Goal: Check status: Check status

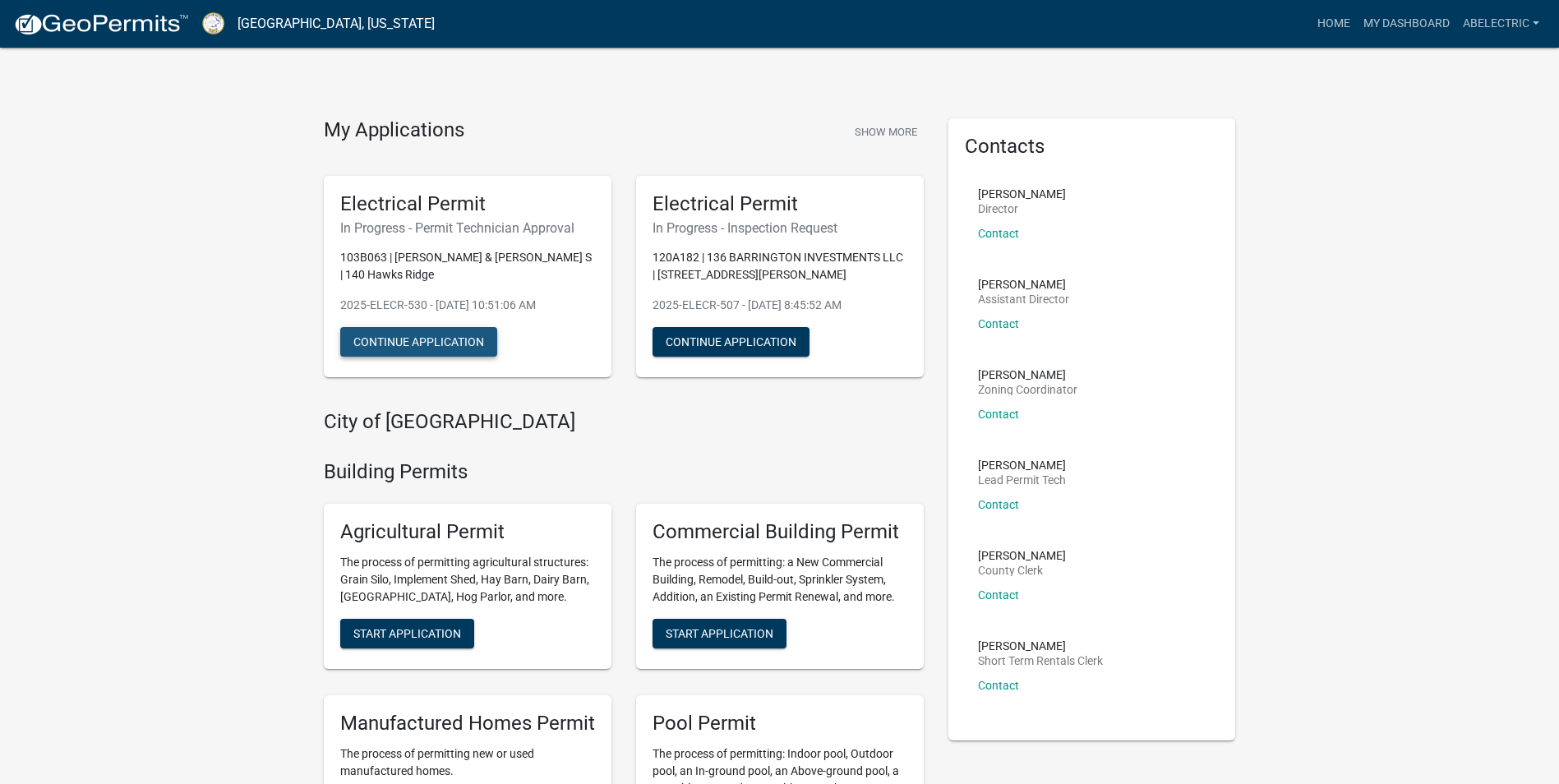
click at [468, 330] on button "Continue Application" at bounding box center [418, 342] width 157 height 29
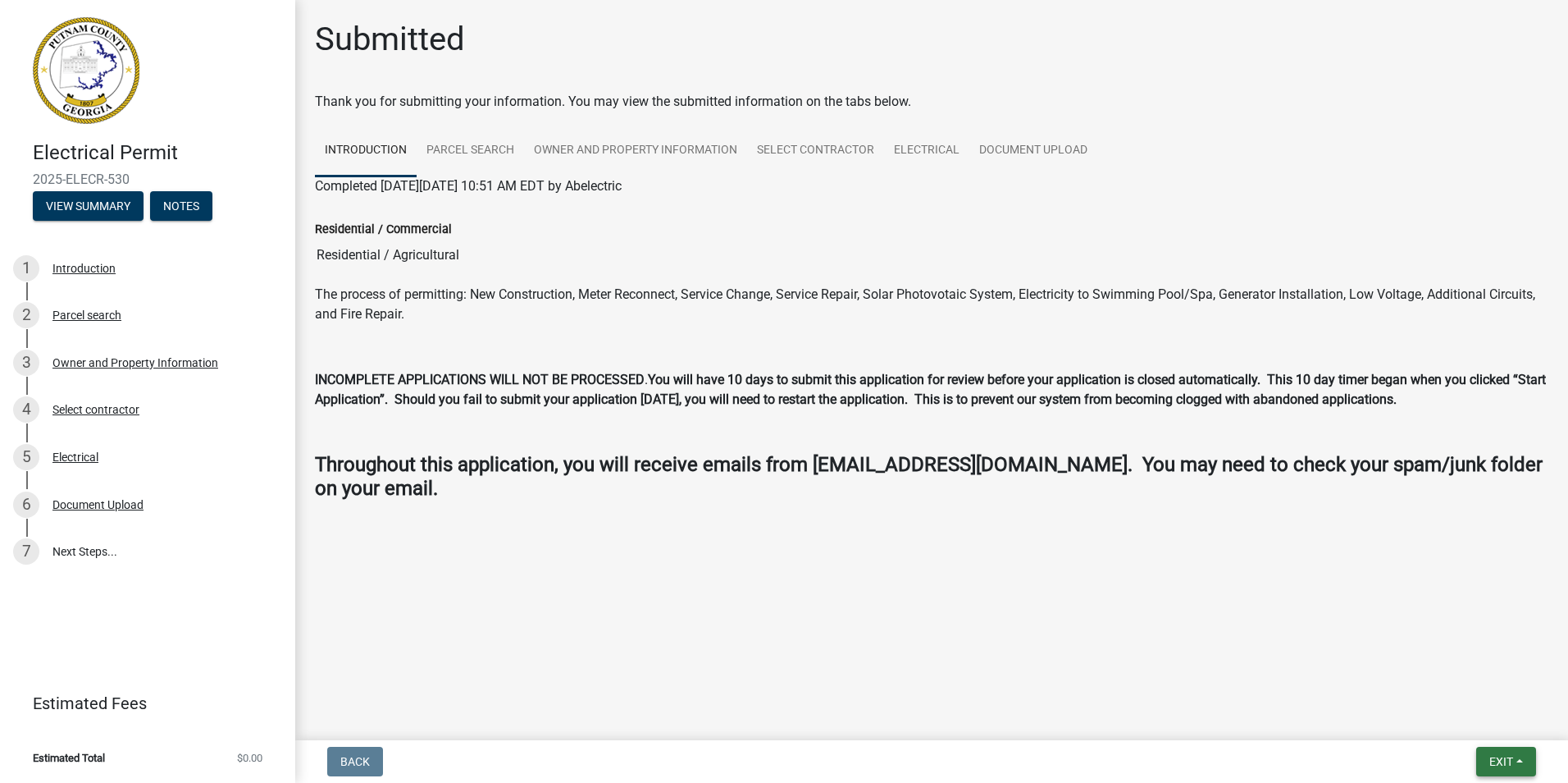
click at [1523, 773] on button "Exit" at bounding box center [1506, 762] width 60 height 29
click at [1473, 723] on button "Save & Exit" at bounding box center [1470, 719] width 131 height 39
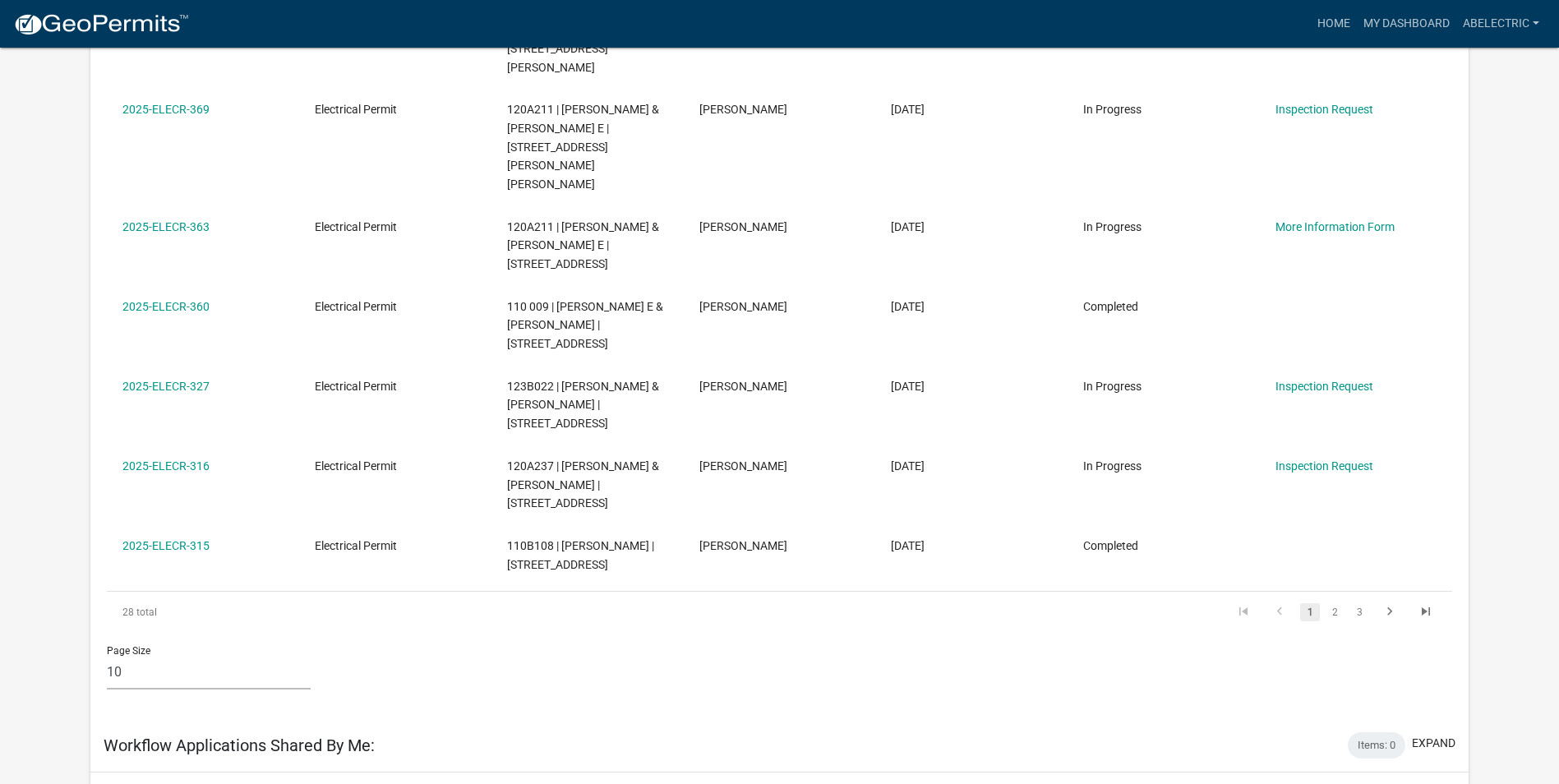
scroll to position [739, 0]
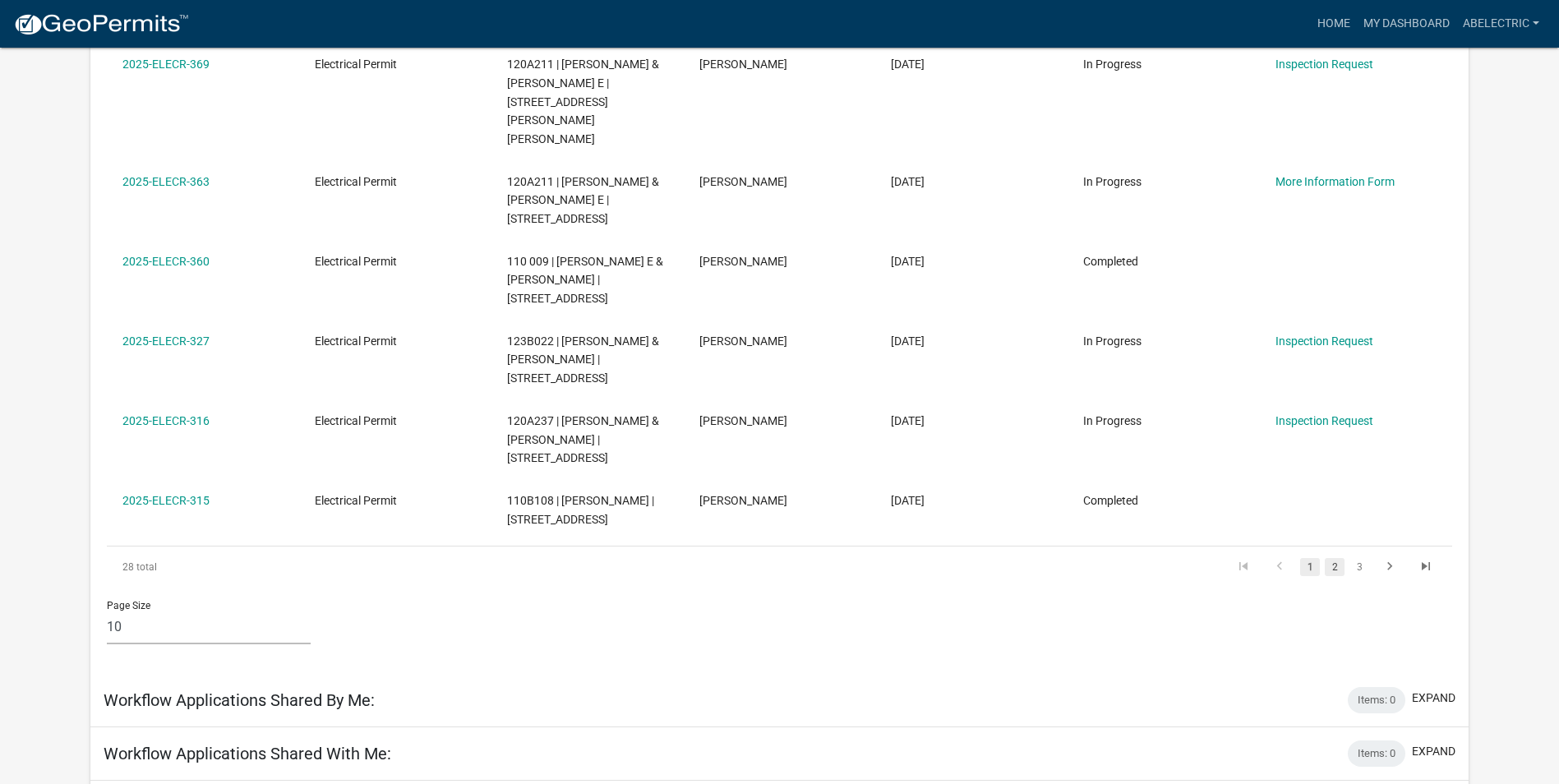
click at [1337, 558] on link "2" at bounding box center [1334, 567] width 20 height 18
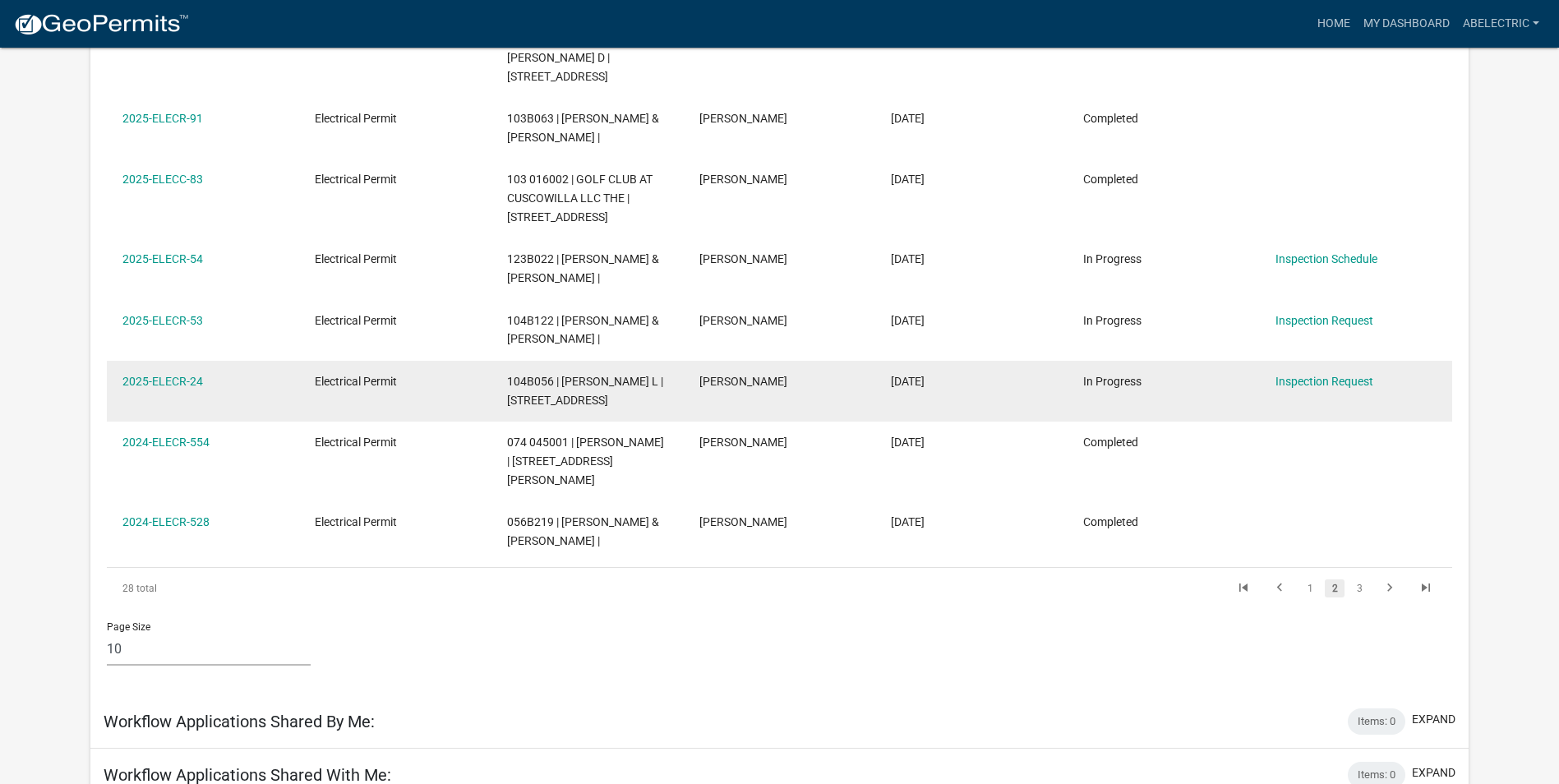
scroll to position [575, 0]
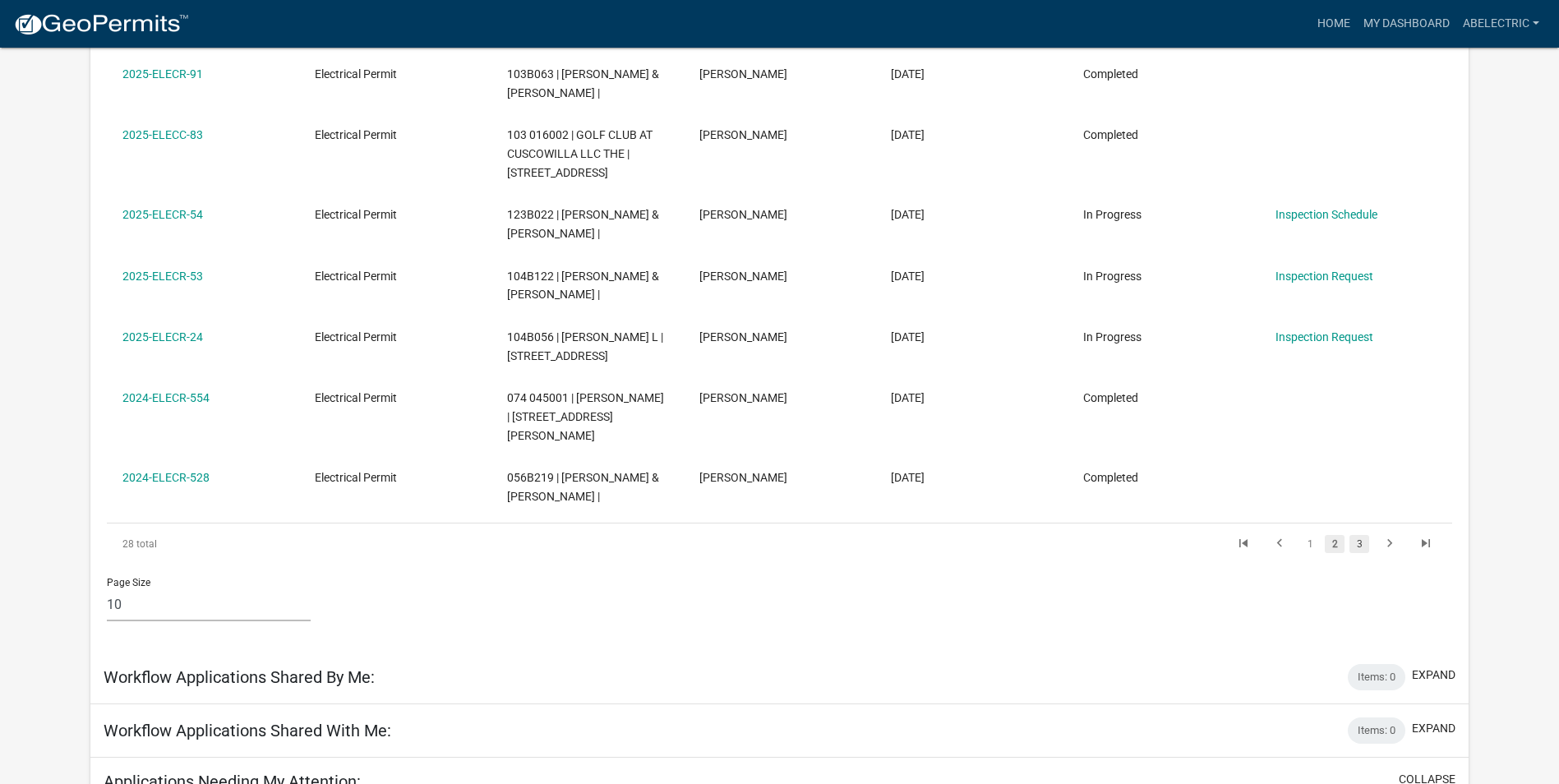
click at [1361, 535] on link "3" at bounding box center [1359, 544] width 20 height 18
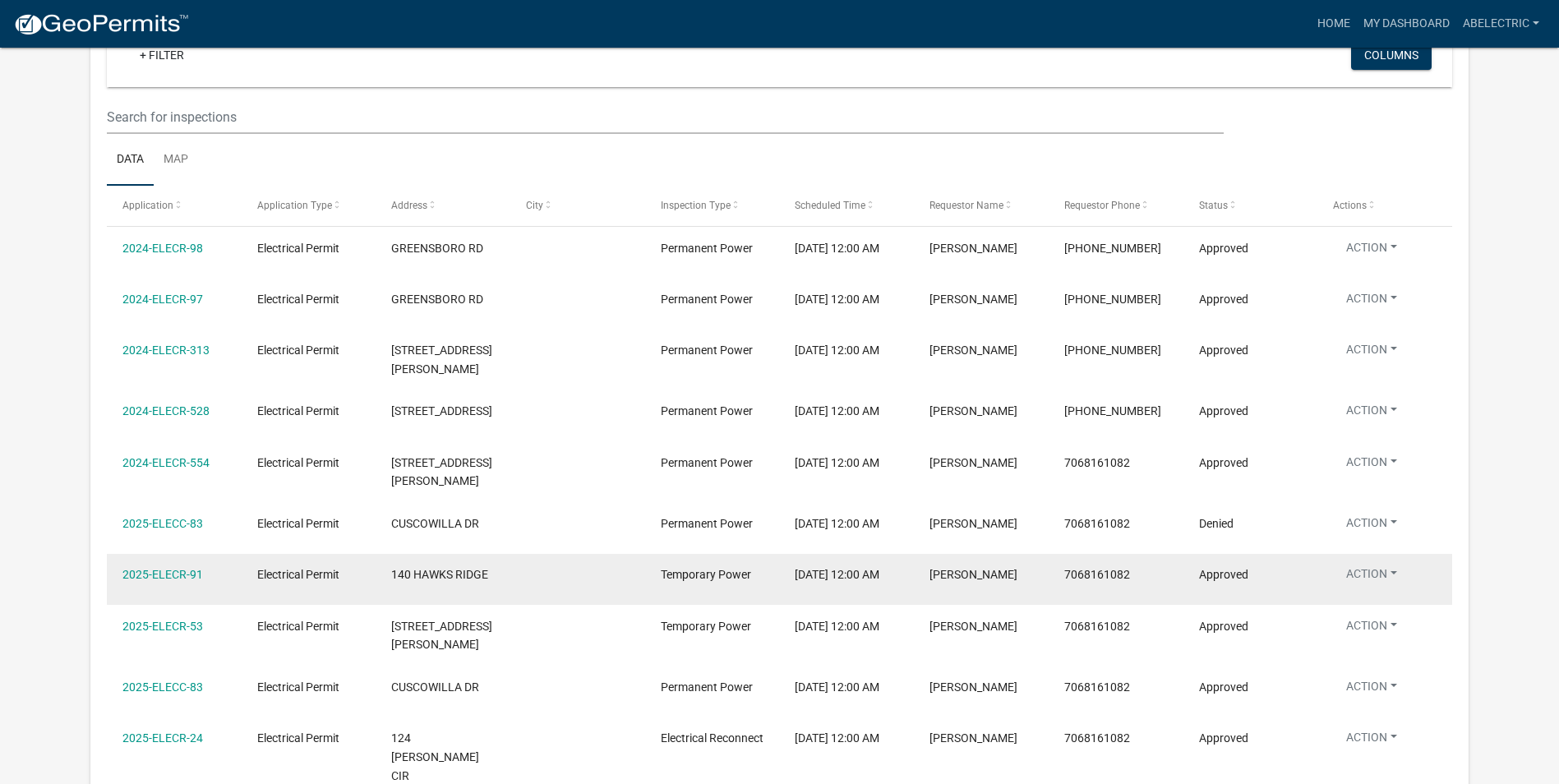
scroll to position [2633, 0]
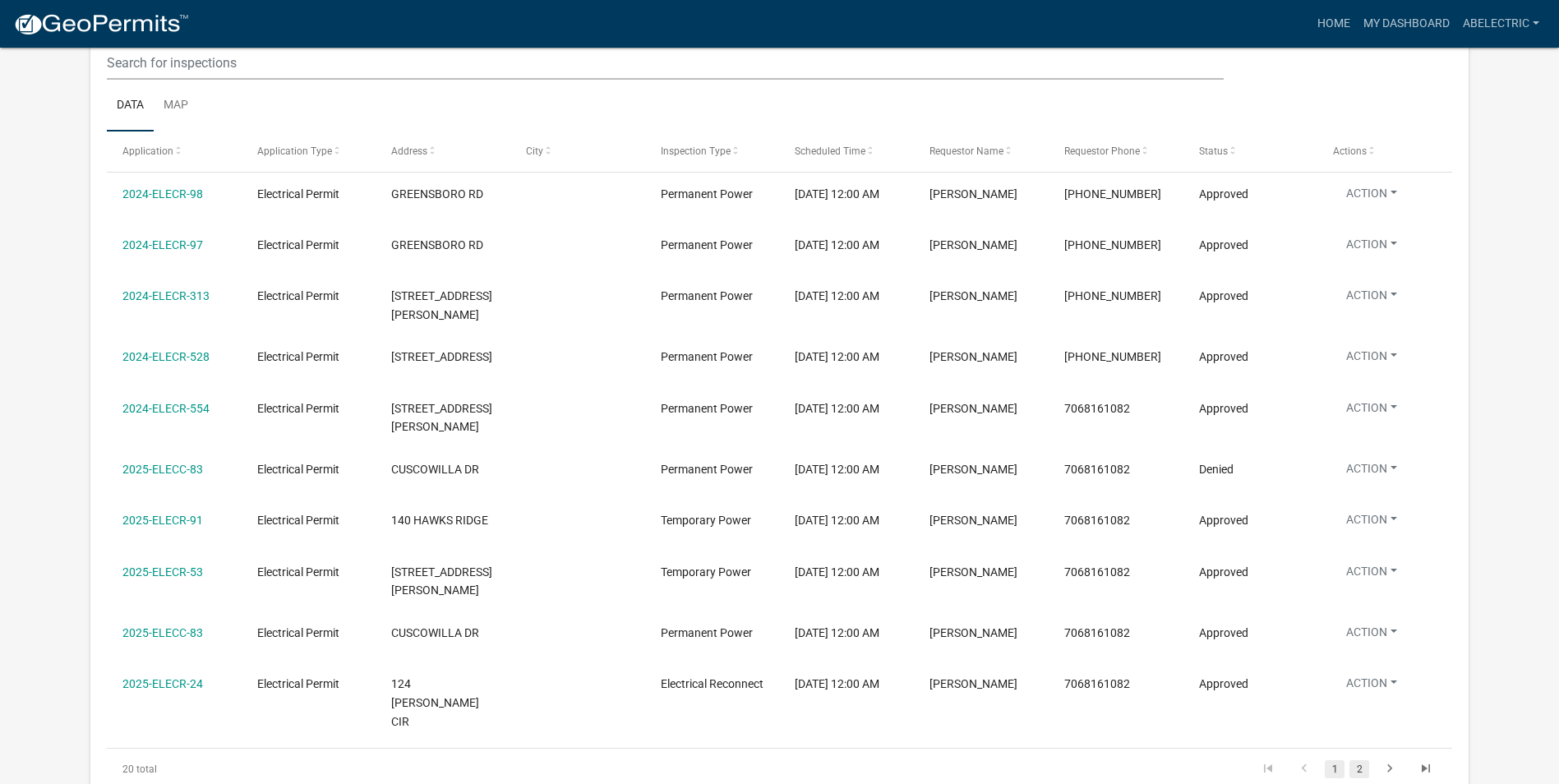
click at [1359, 760] on link "2" at bounding box center [1359, 769] width 20 height 18
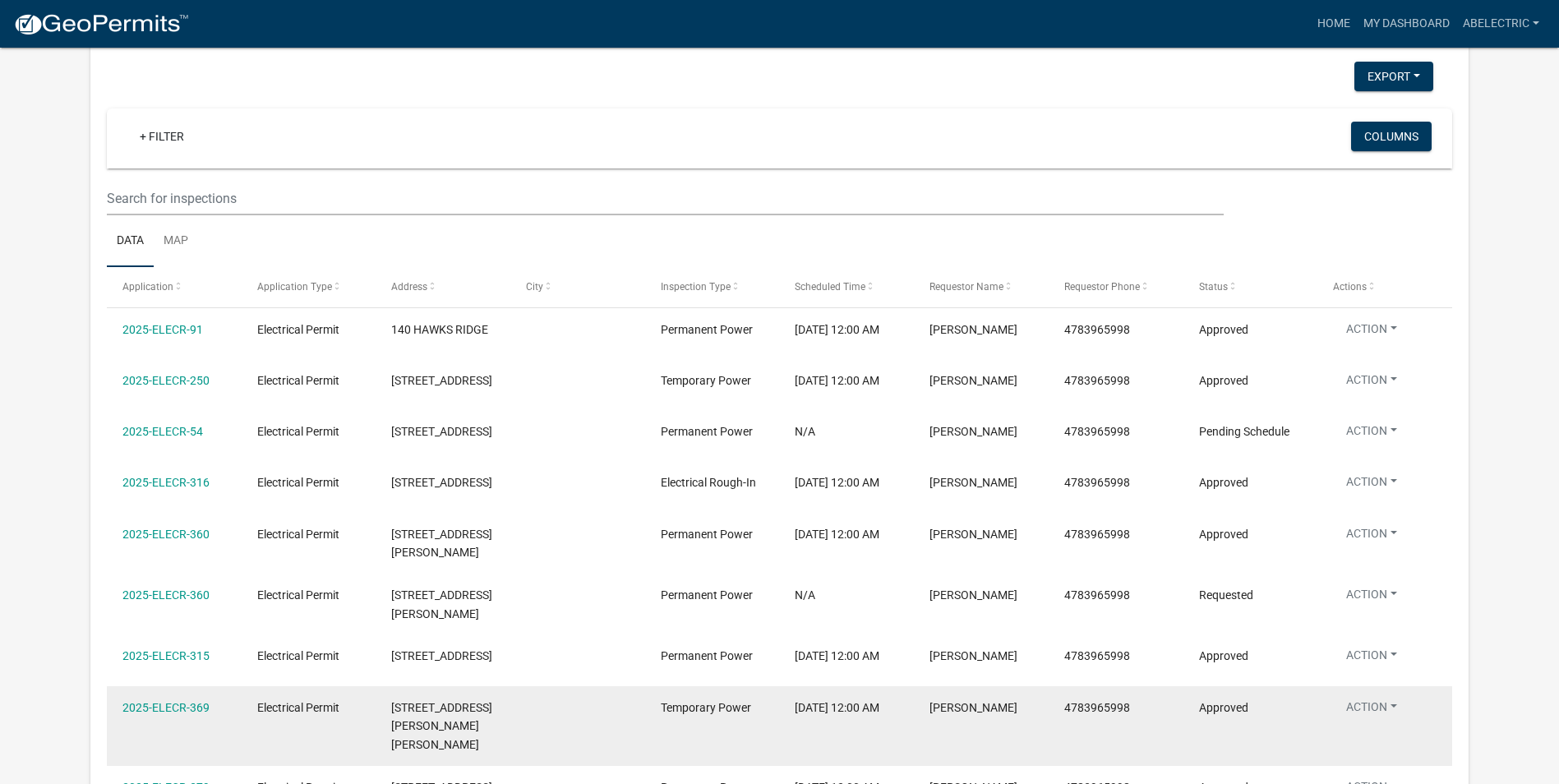
scroll to position [2469, 0]
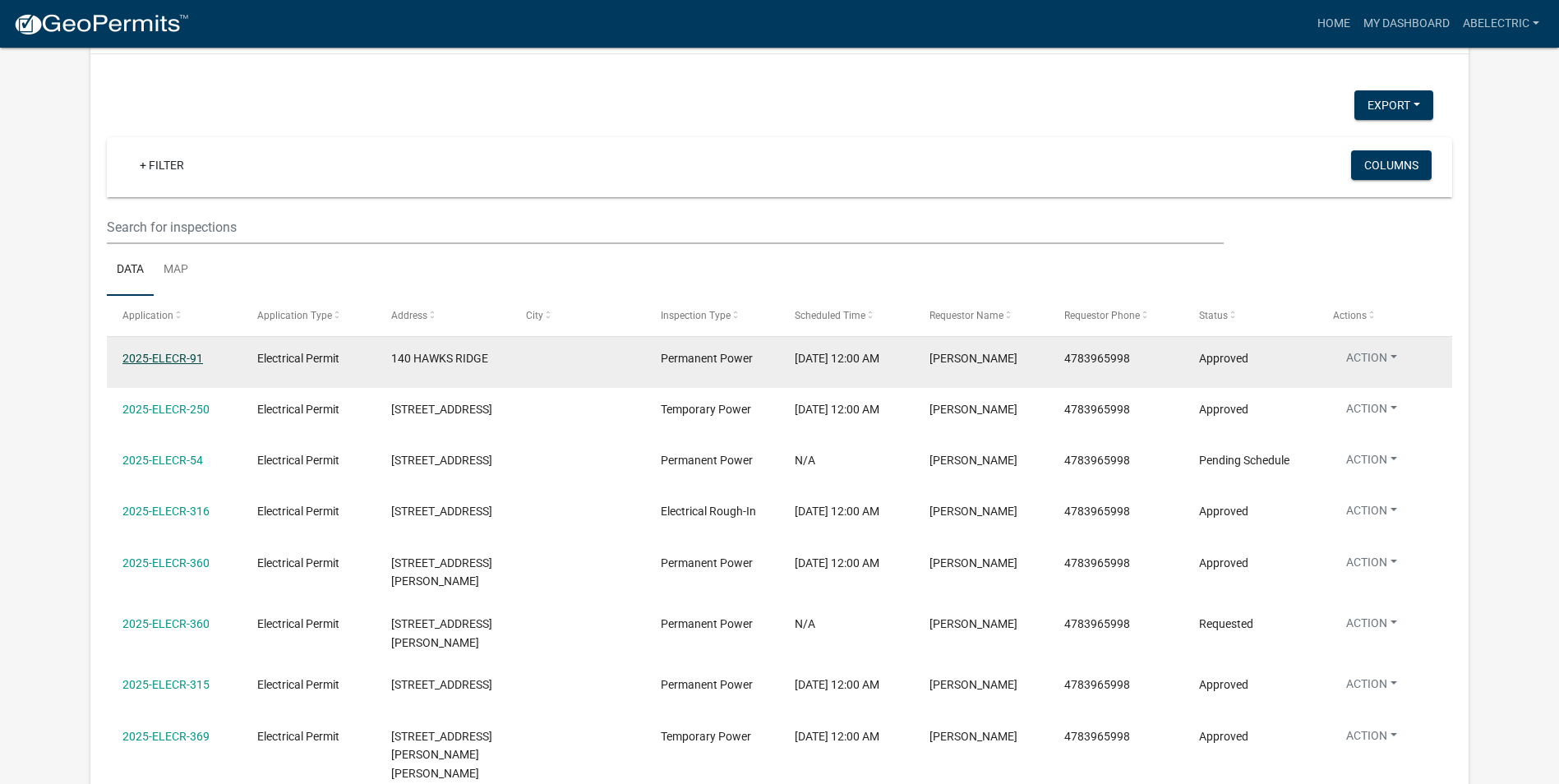
click at [180, 351] on link "2025-ELECR-91" at bounding box center [163, 357] width 81 height 13
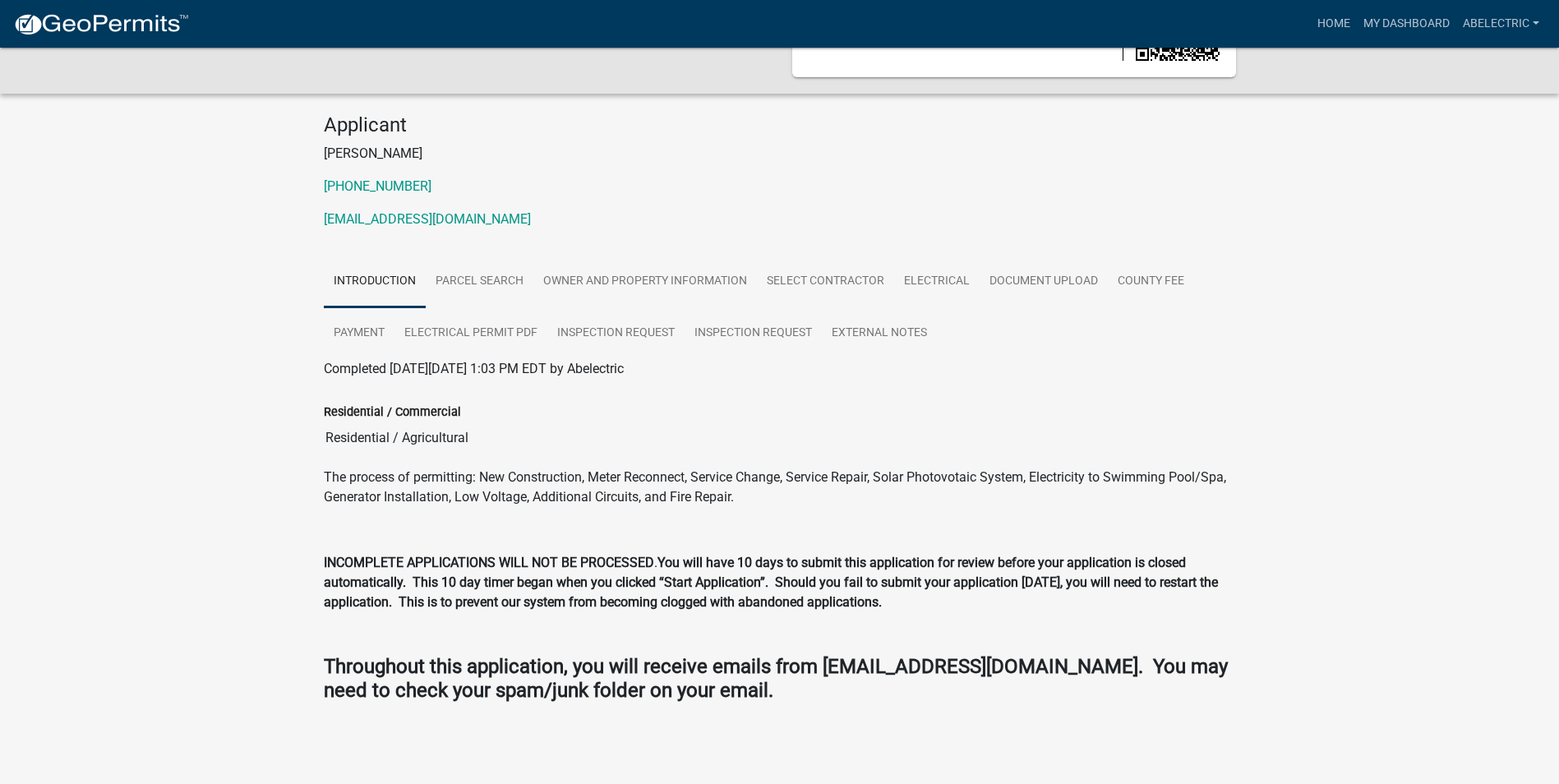
scroll to position [104, 0]
click at [752, 329] on link "Inspection Request" at bounding box center [753, 332] width 137 height 52
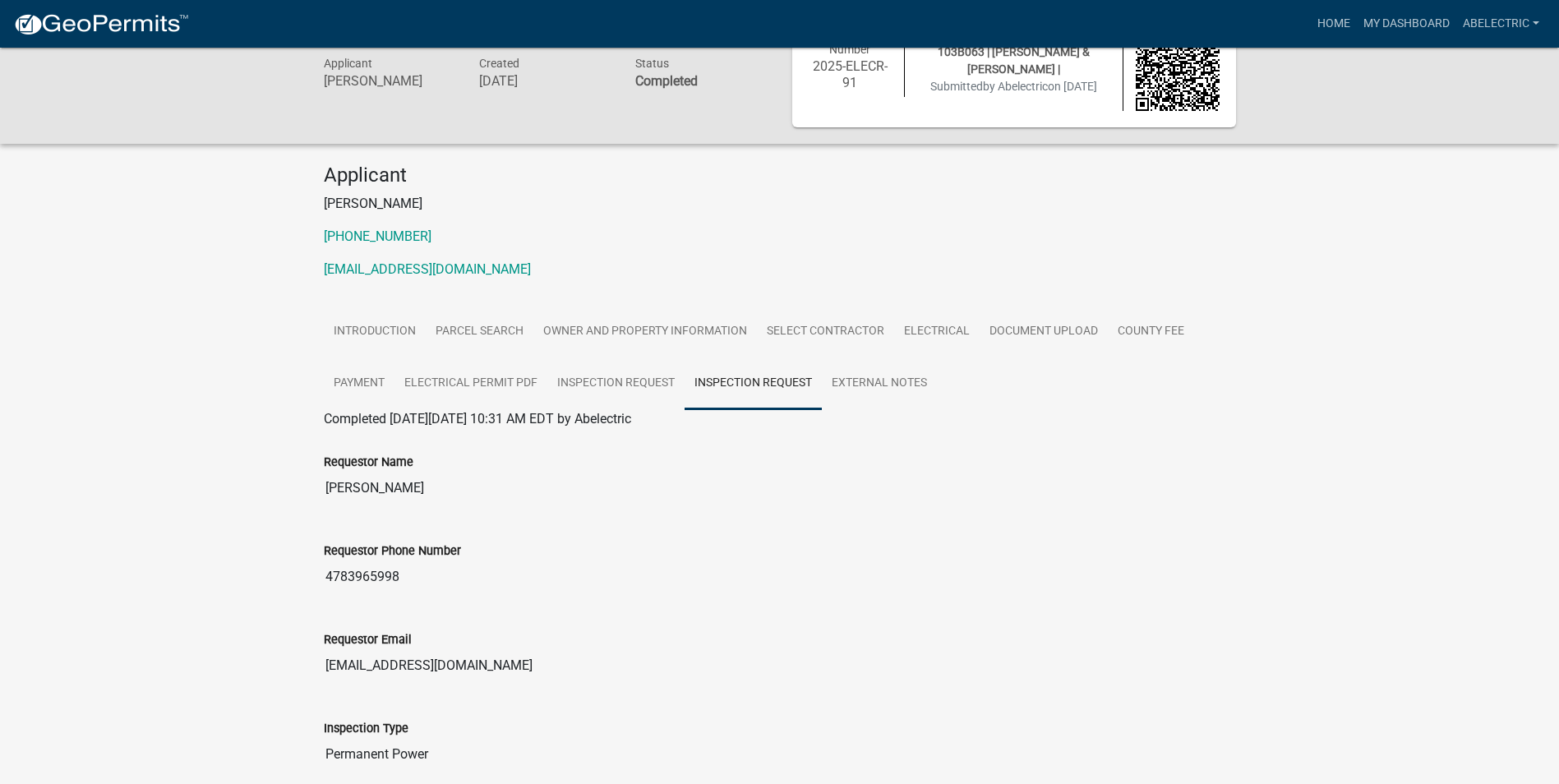
scroll to position [82, 0]
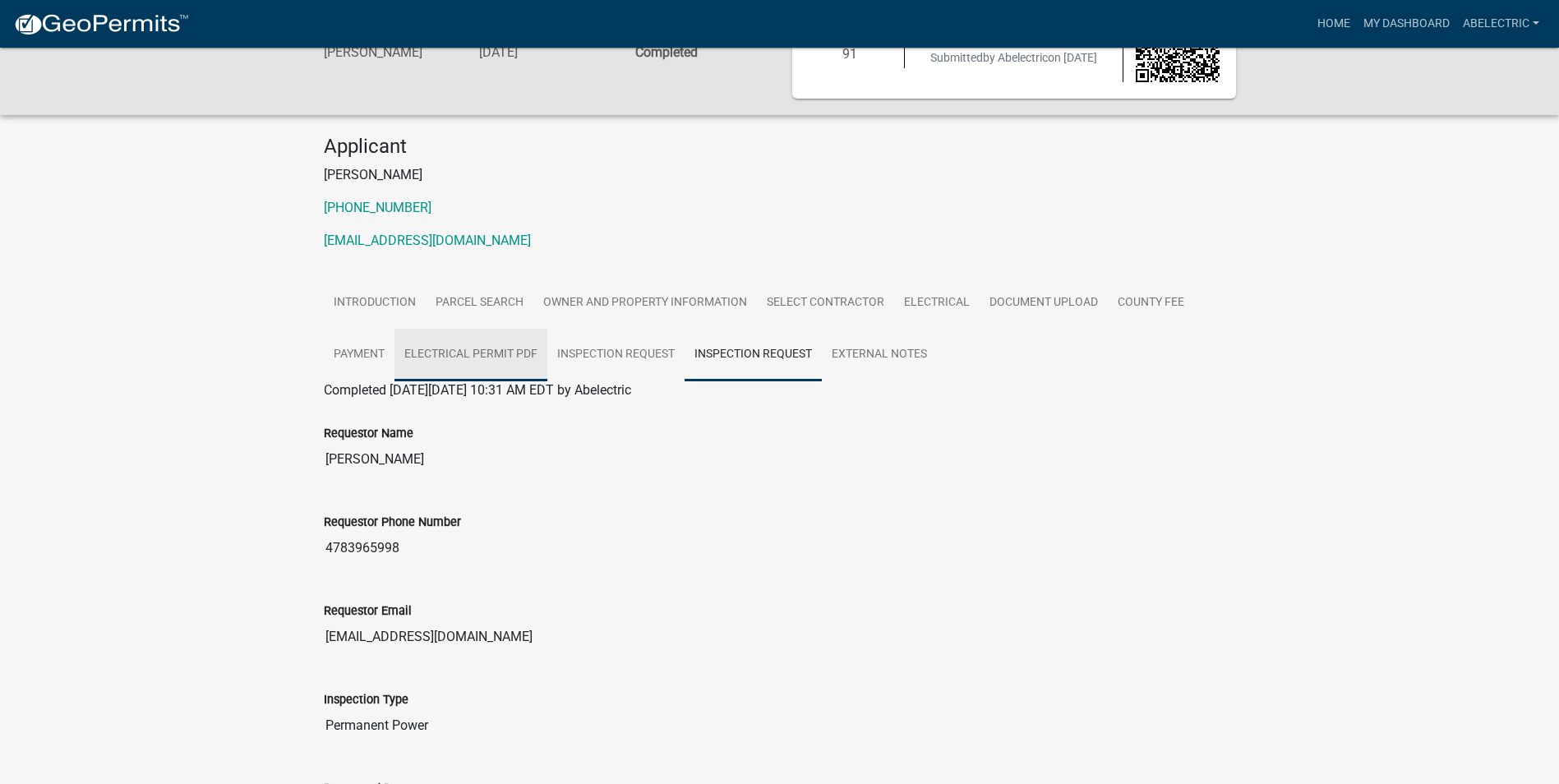
click at [448, 361] on link "Electrical Permit PDF" at bounding box center [471, 355] width 153 height 52
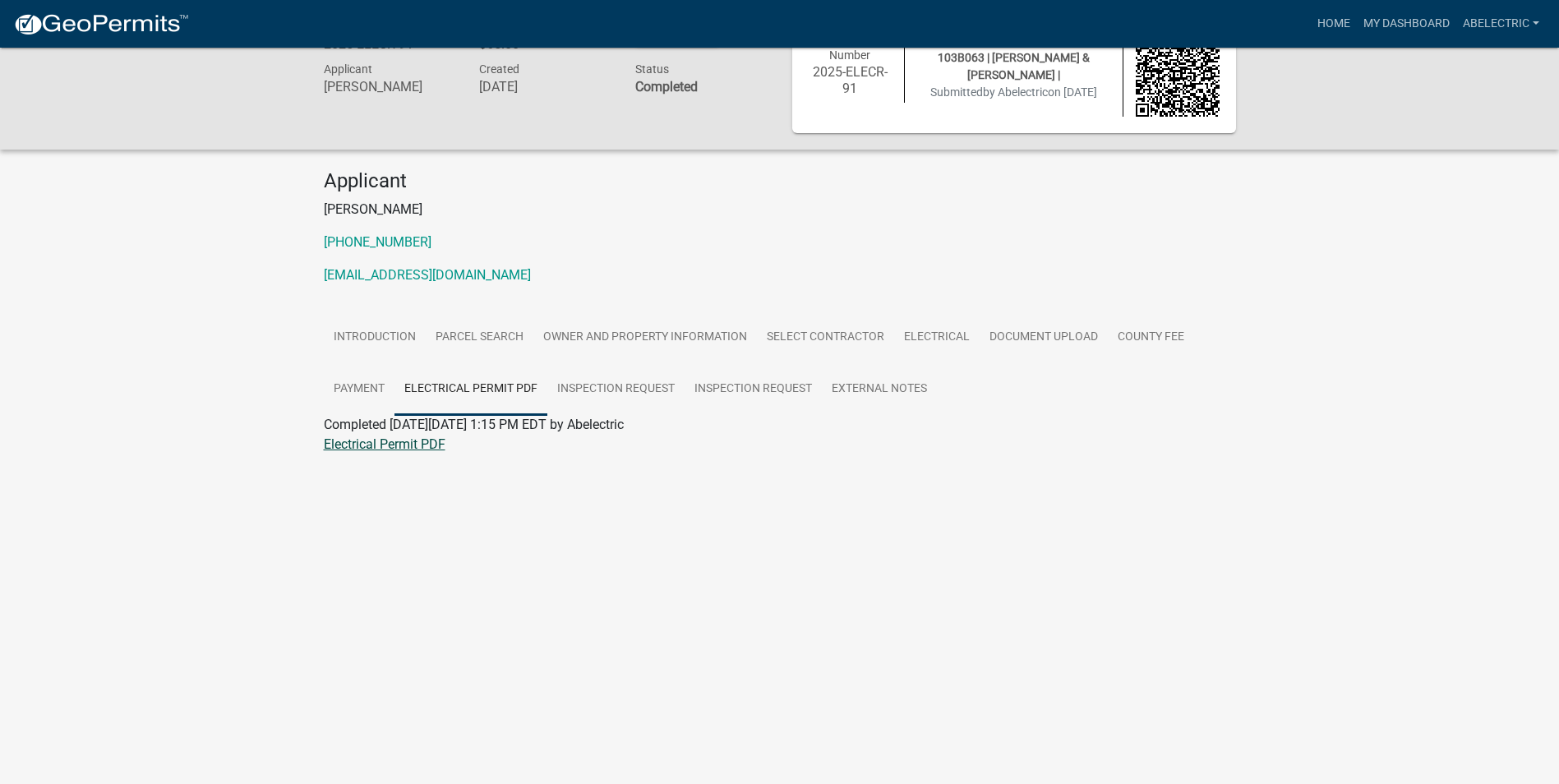
click at [382, 439] on link "Electrical Permit PDF" at bounding box center [385, 444] width 122 height 15
click at [492, 394] on link "Electrical Permit PDF" at bounding box center [471, 389] width 153 height 52
click at [442, 440] on link "Electrical Permit PDF" at bounding box center [385, 444] width 122 height 15
click at [638, 387] on link "Inspection Request" at bounding box center [616, 389] width 137 height 52
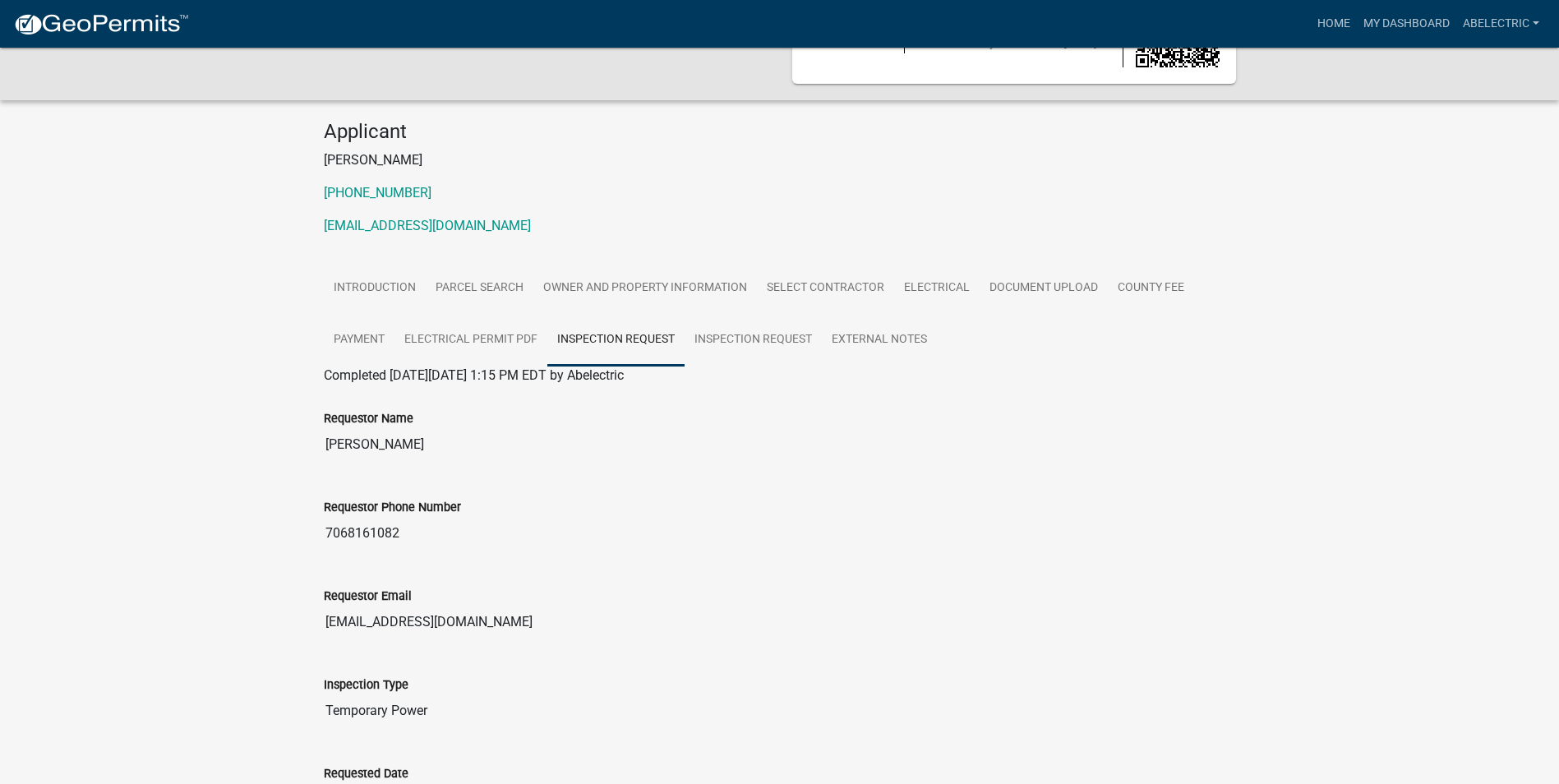
scroll to position [89, 0]
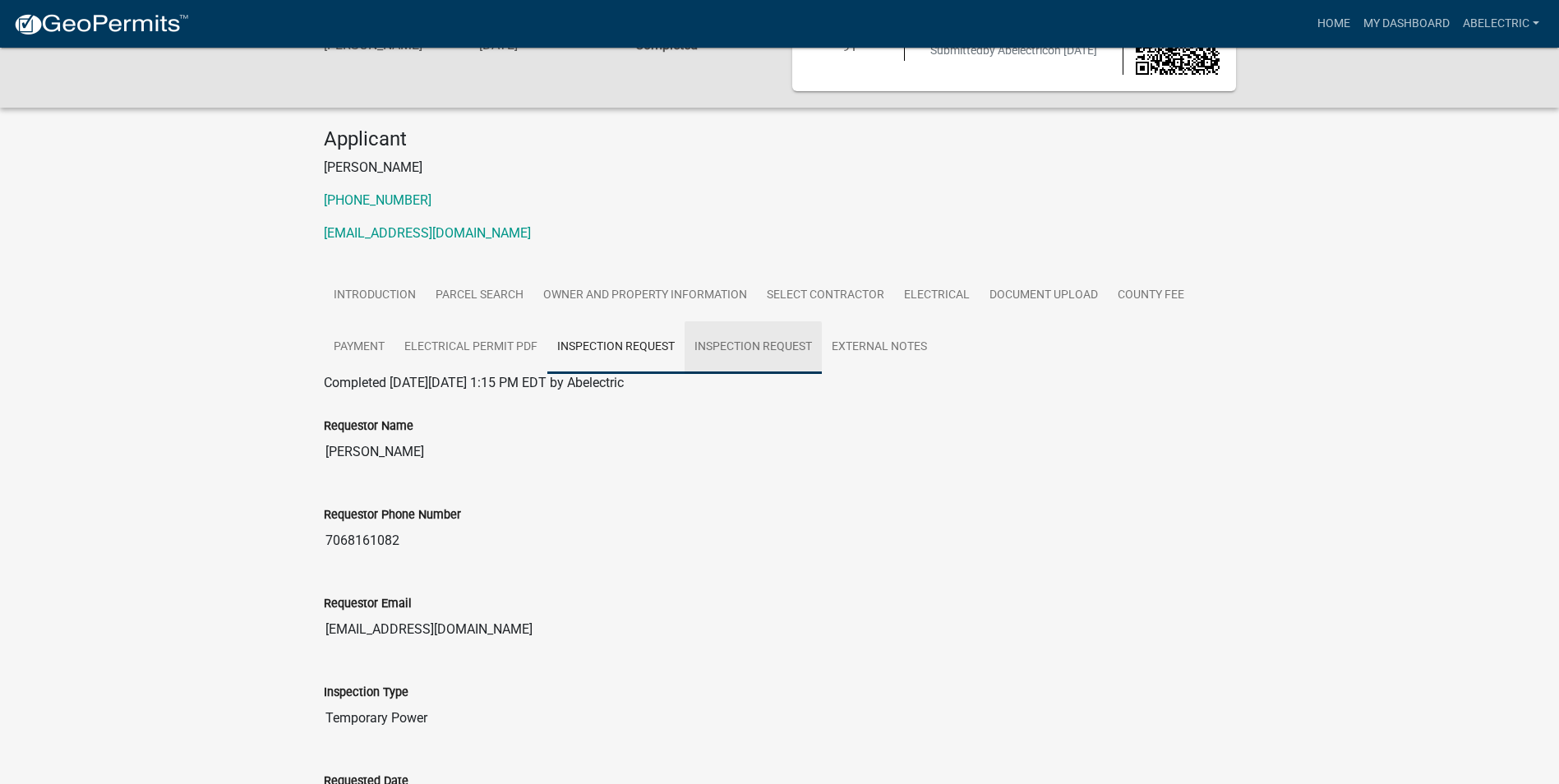
click at [755, 347] on link "Inspection Request" at bounding box center [753, 347] width 137 height 52
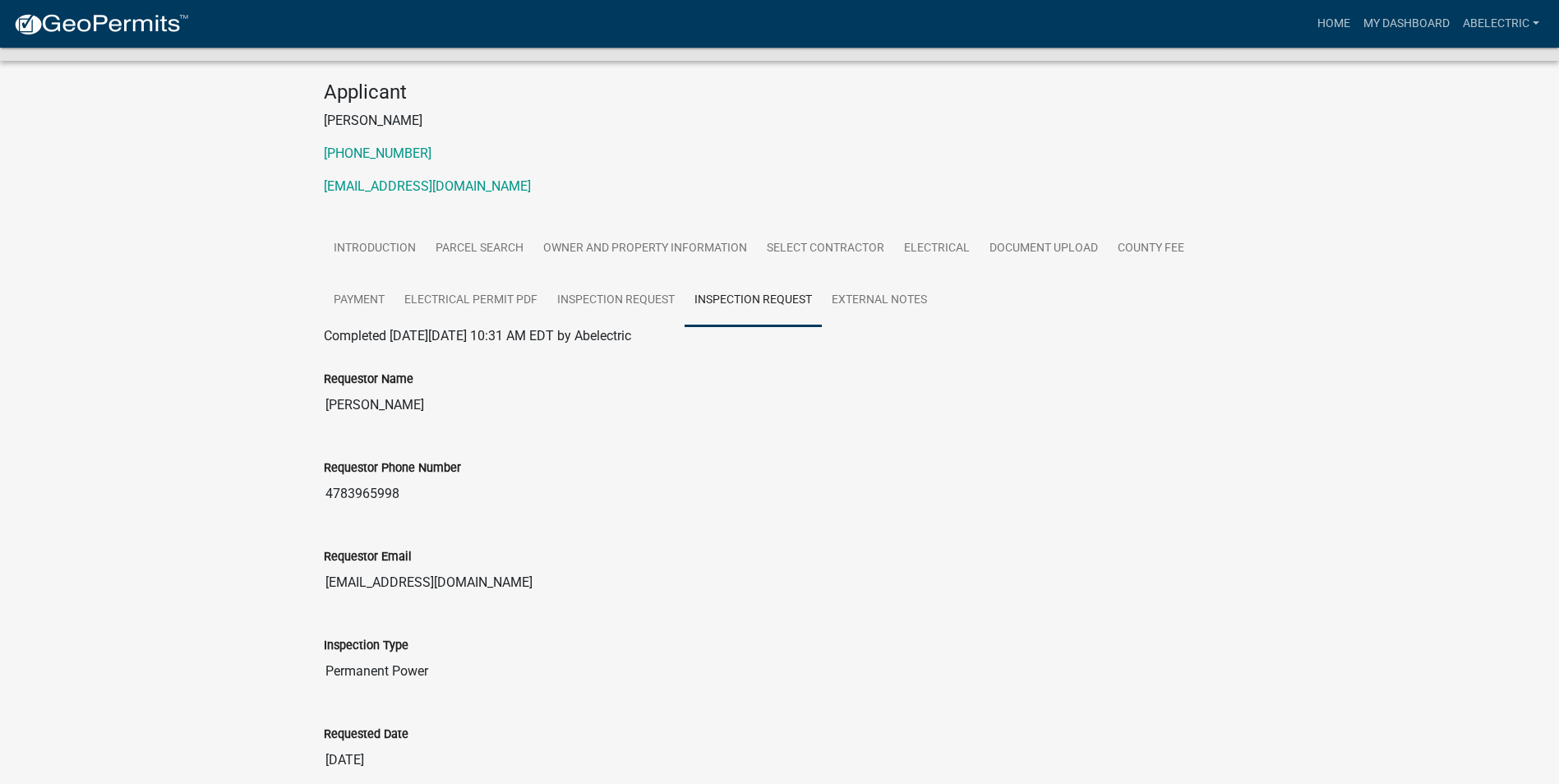
scroll to position [0, 0]
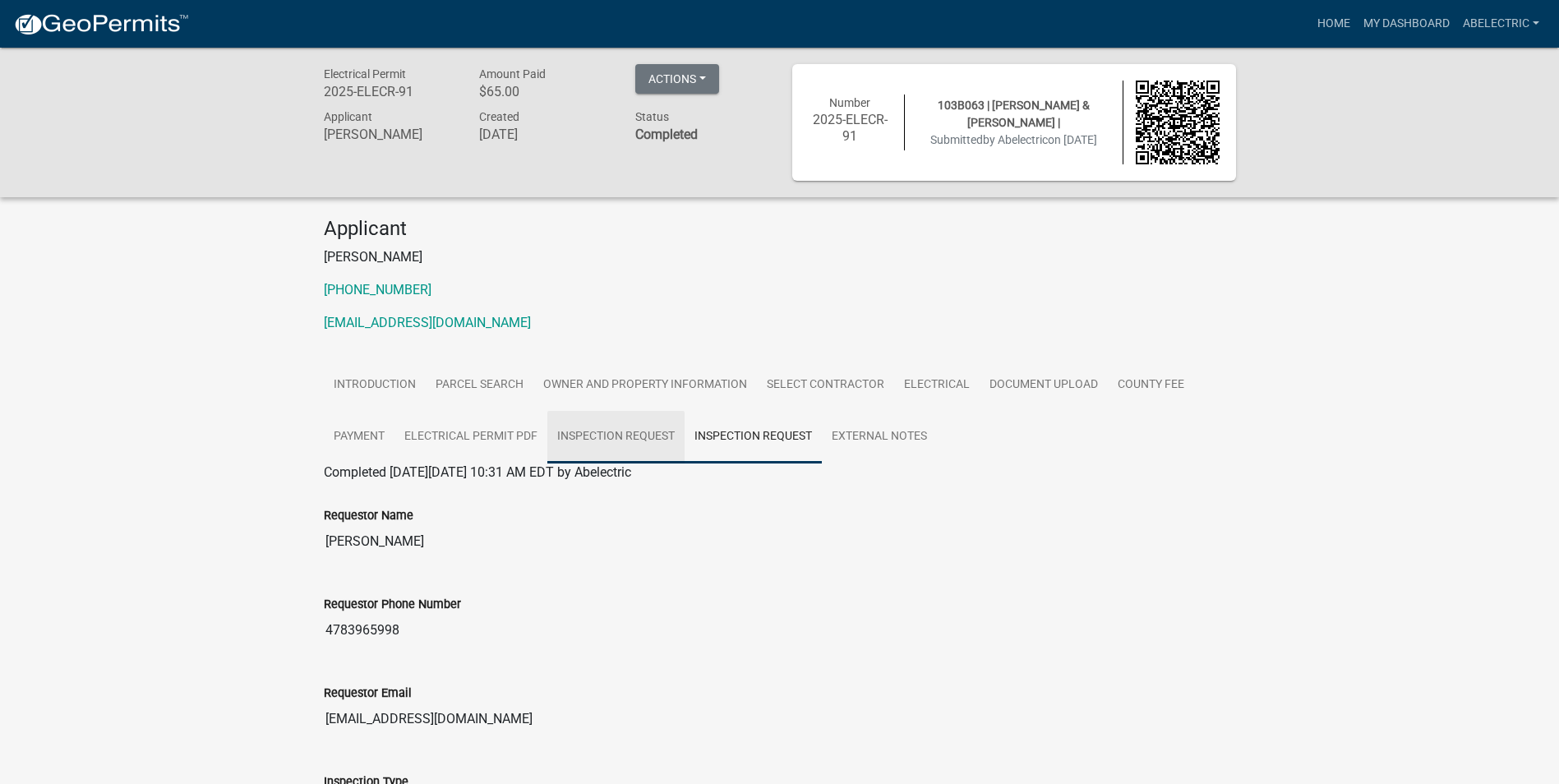
click at [654, 447] on link "Inspection Request" at bounding box center [616, 436] width 137 height 52
click at [854, 429] on link "External Notes" at bounding box center [880, 436] width 115 height 52
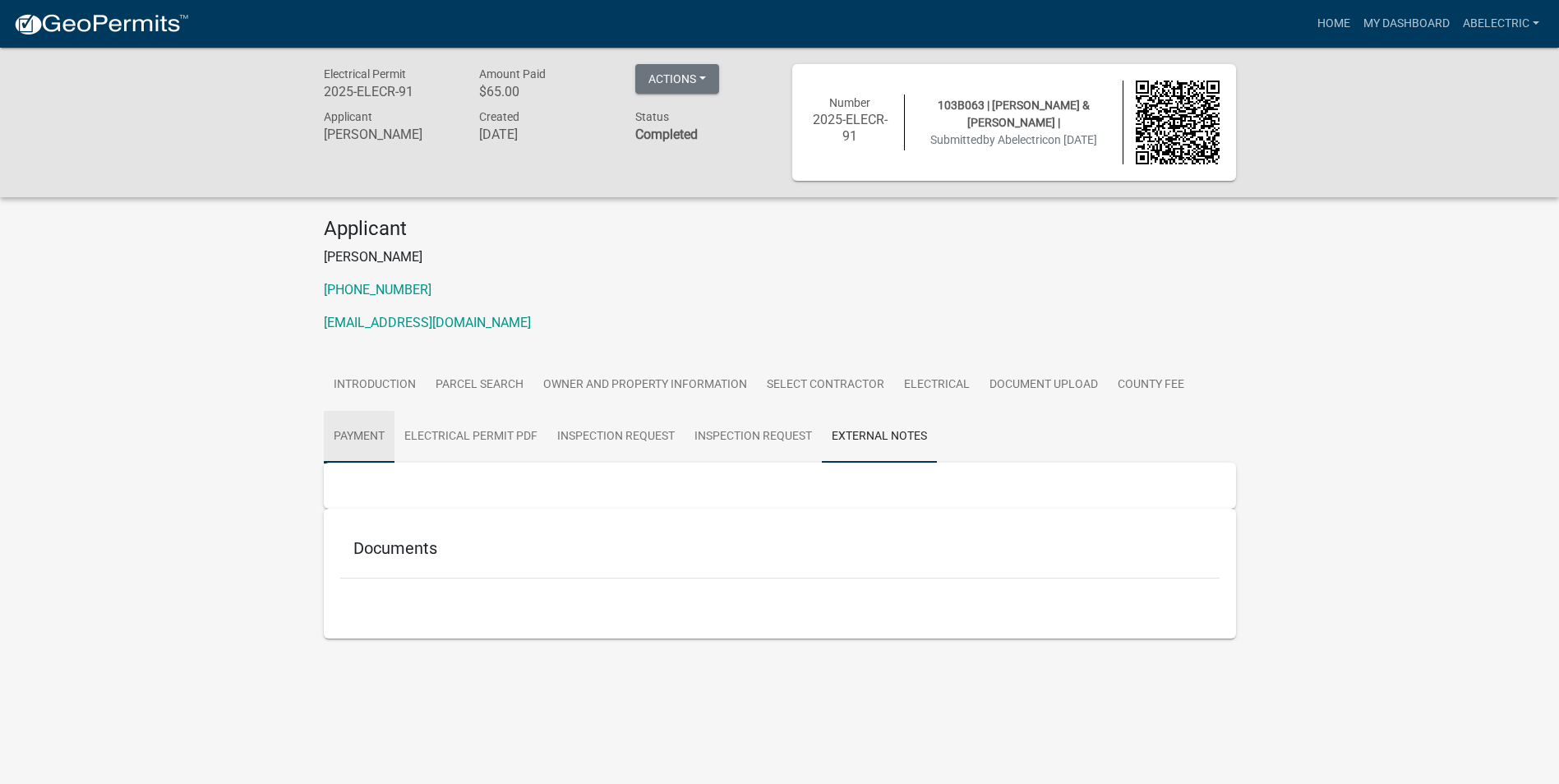
click at [376, 436] on link "Payment" at bounding box center [359, 436] width 70 height 52
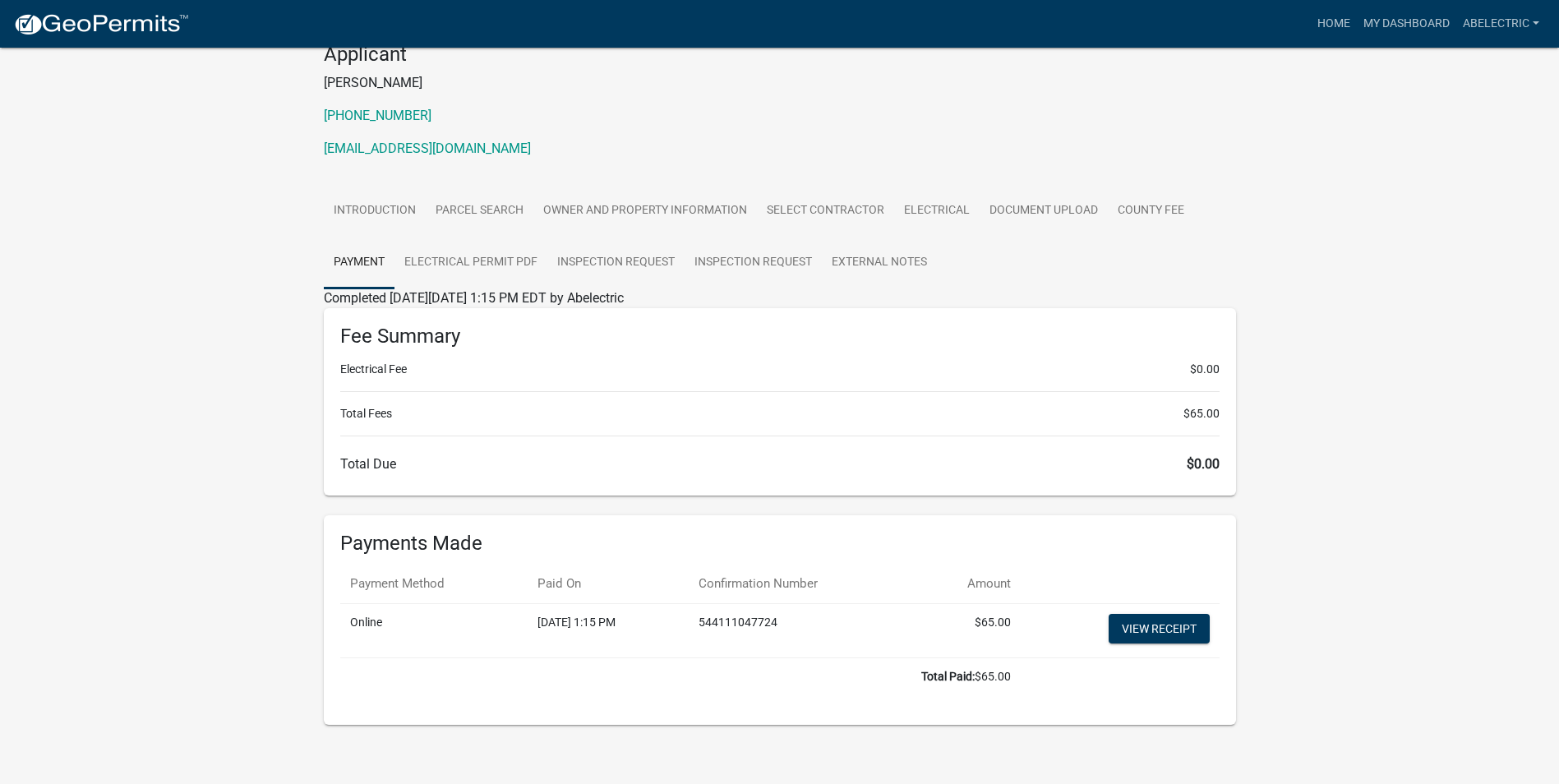
scroll to position [184, 0]
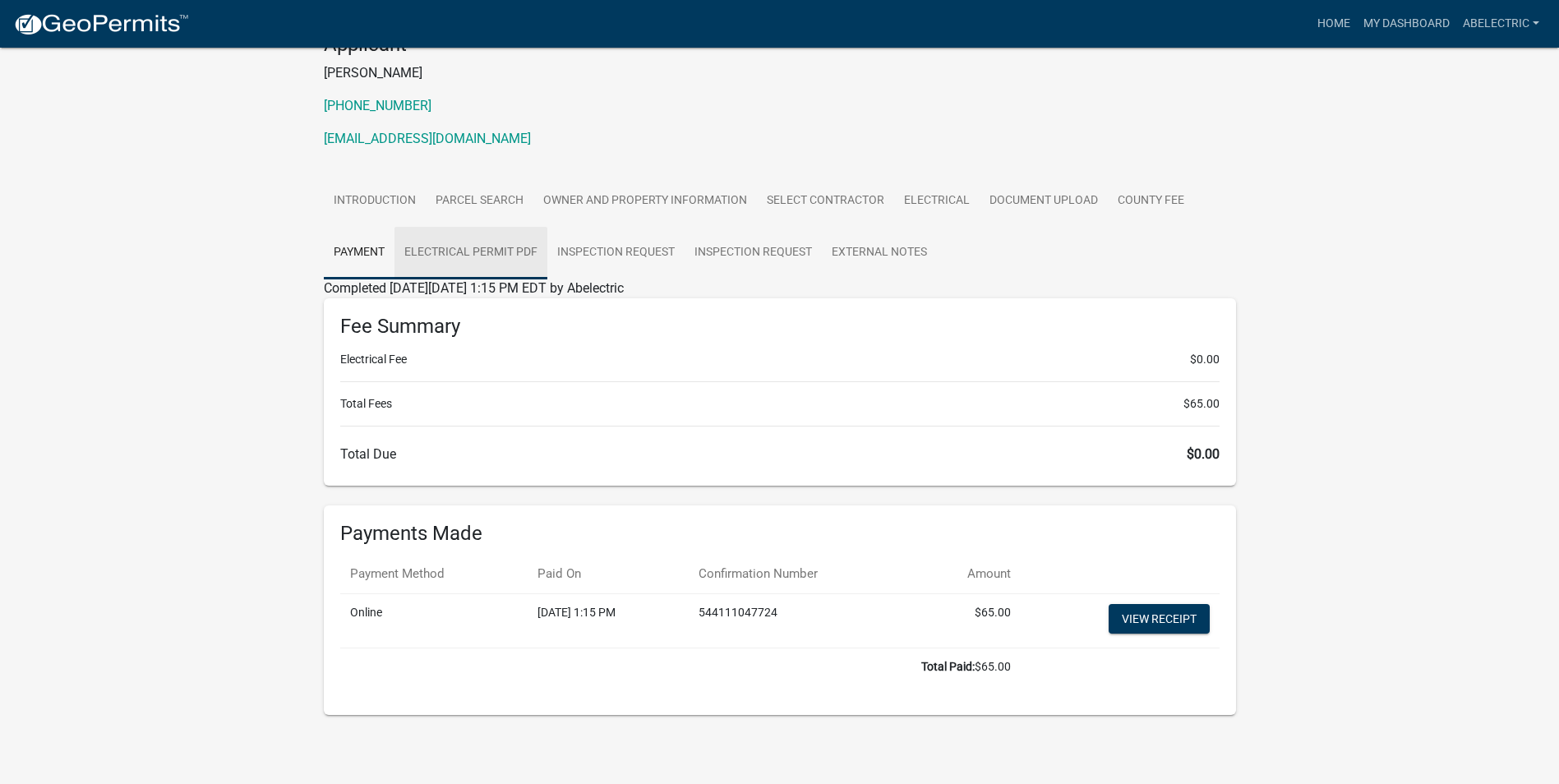
click at [502, 256] on link "Electrical Permit PDF" at bounding box center [471, 252] width 153 height 52
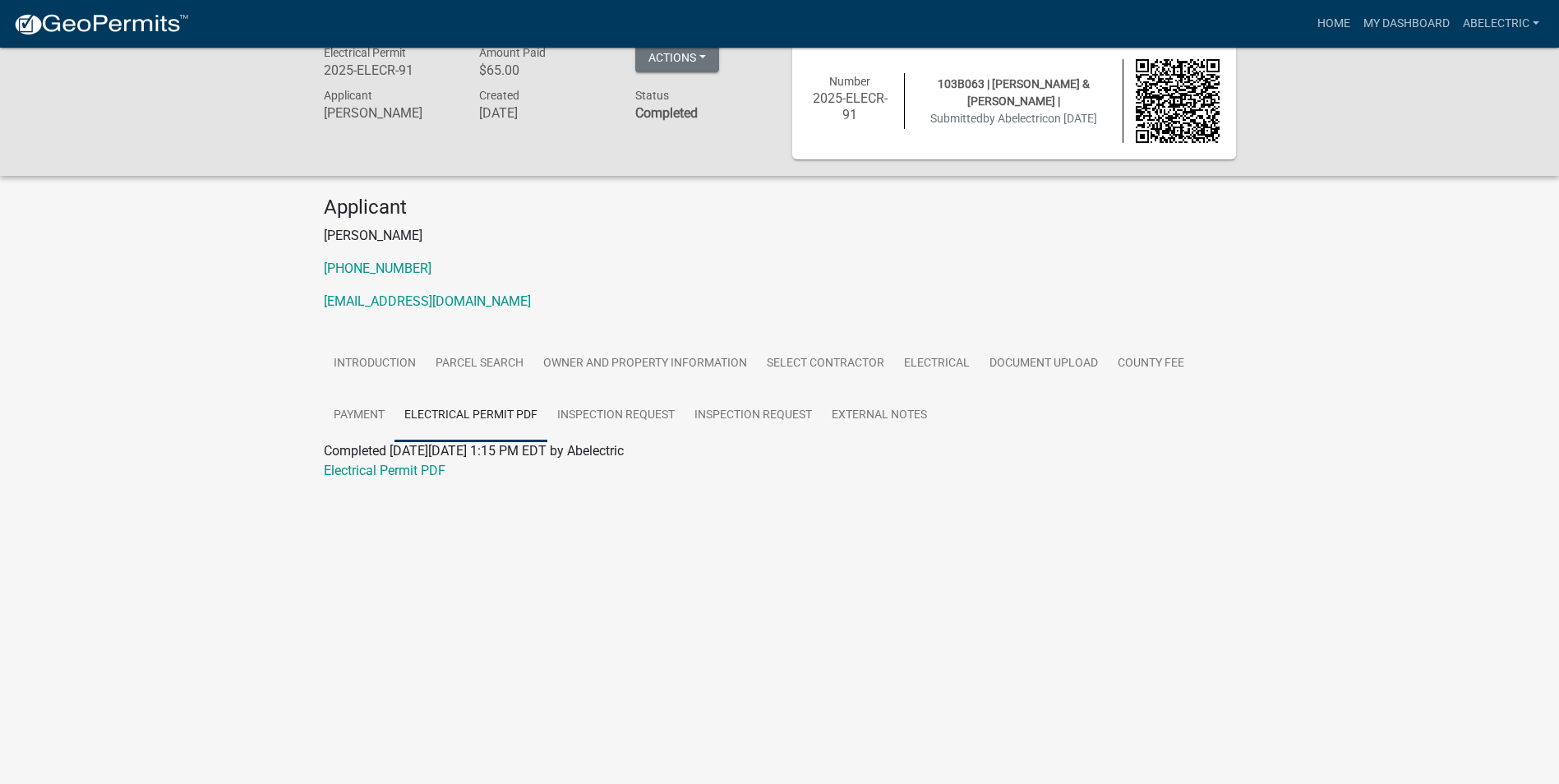
scroll to position [0, 0]
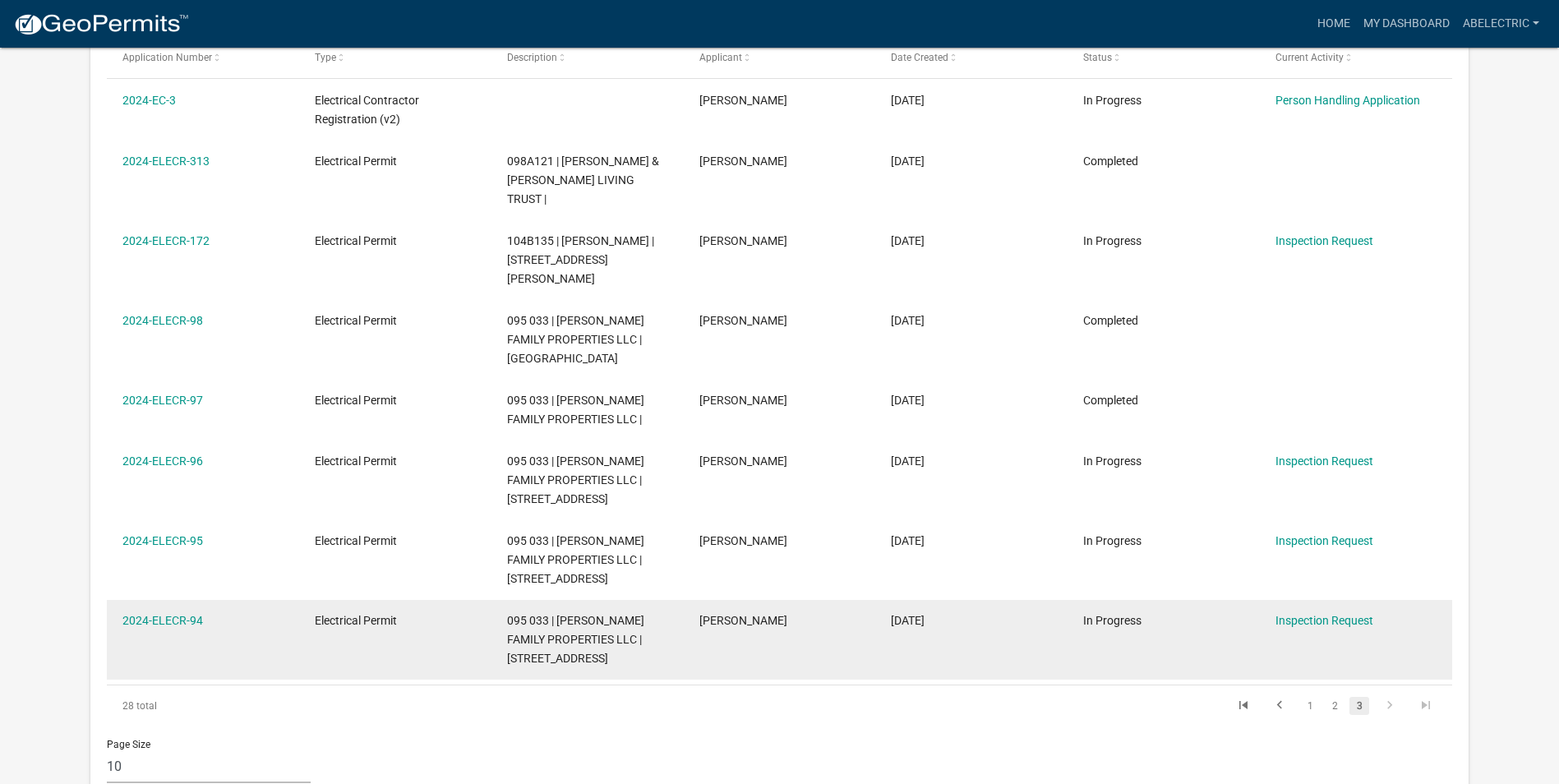
scroll to position [739, 0]
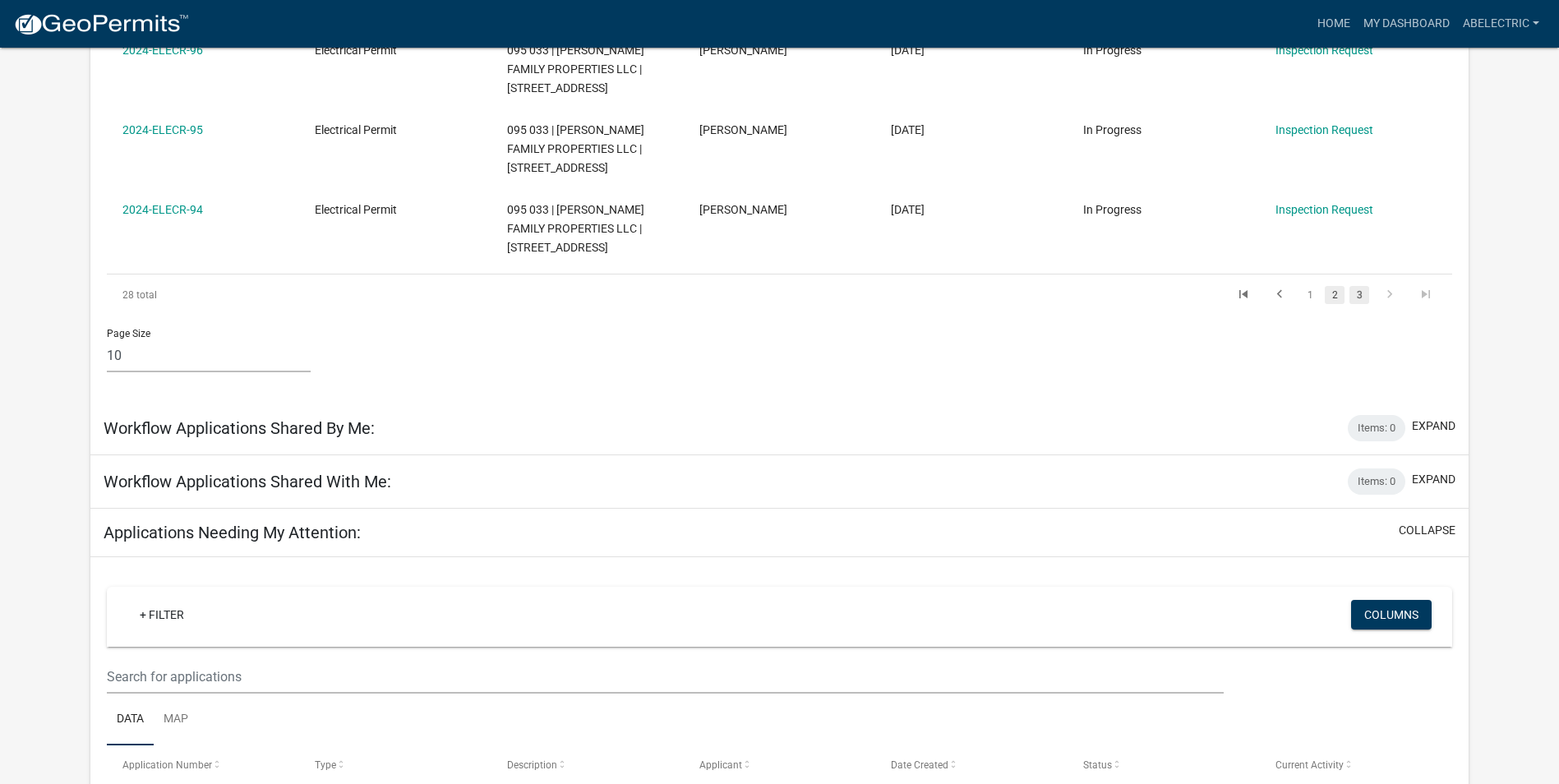
click at [1338, 286] on link "2" at bounding box center [1334, 295] width 20 height 18
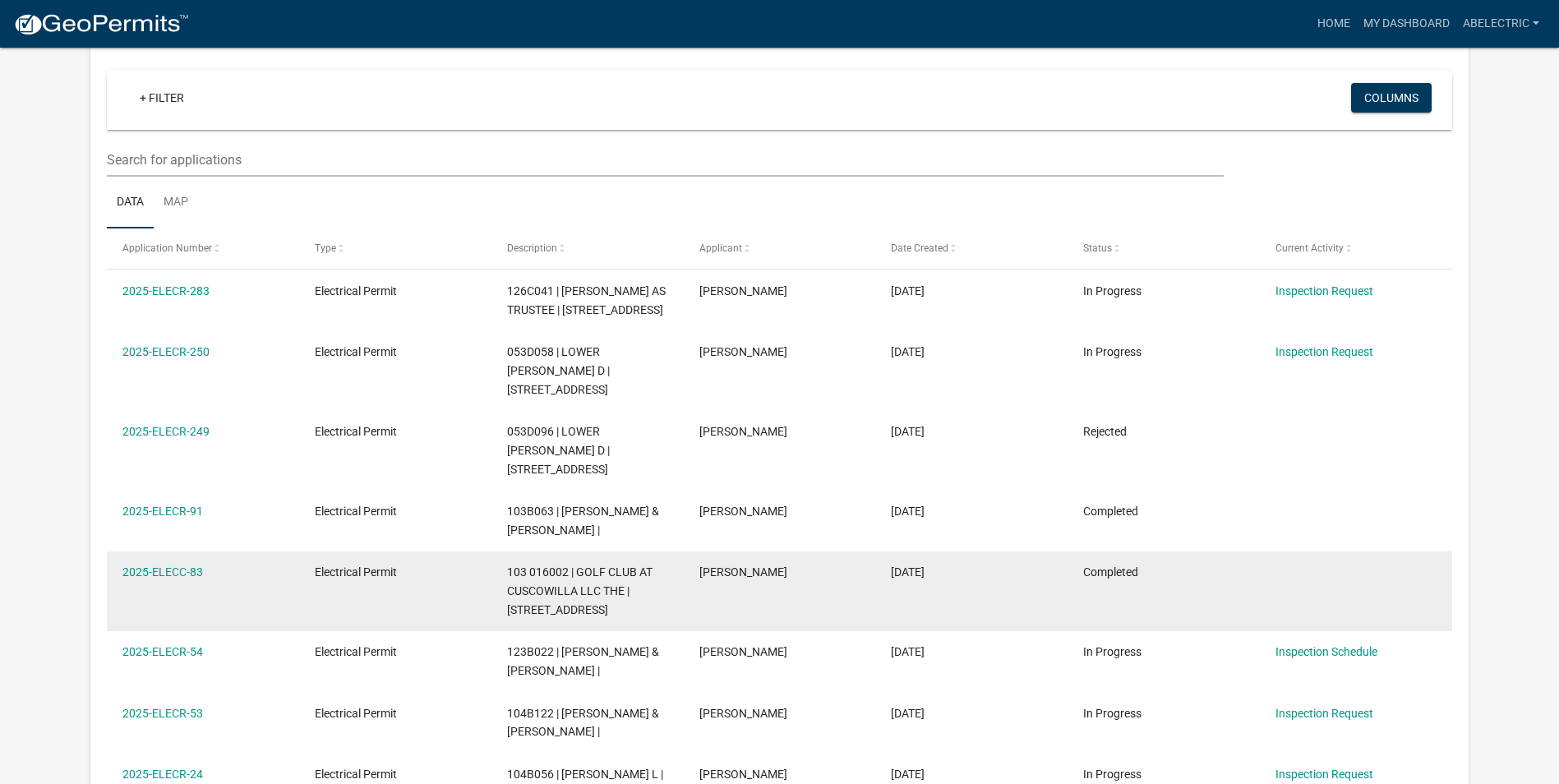
scroll to position [82, 0]
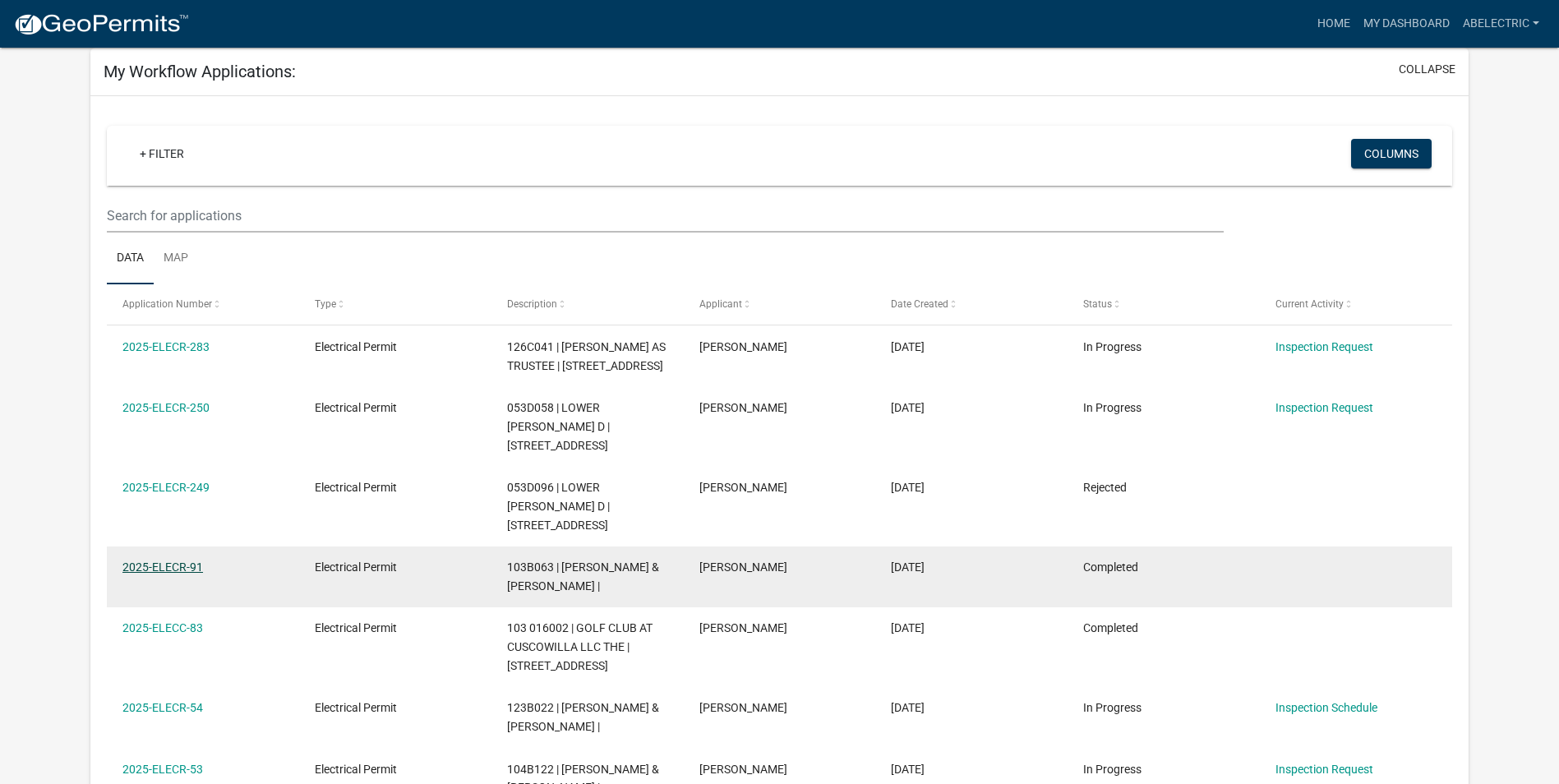
click at [168, 560] on link "2025-ELECR-91" at bounding box center [163, 566] width 81 height 13
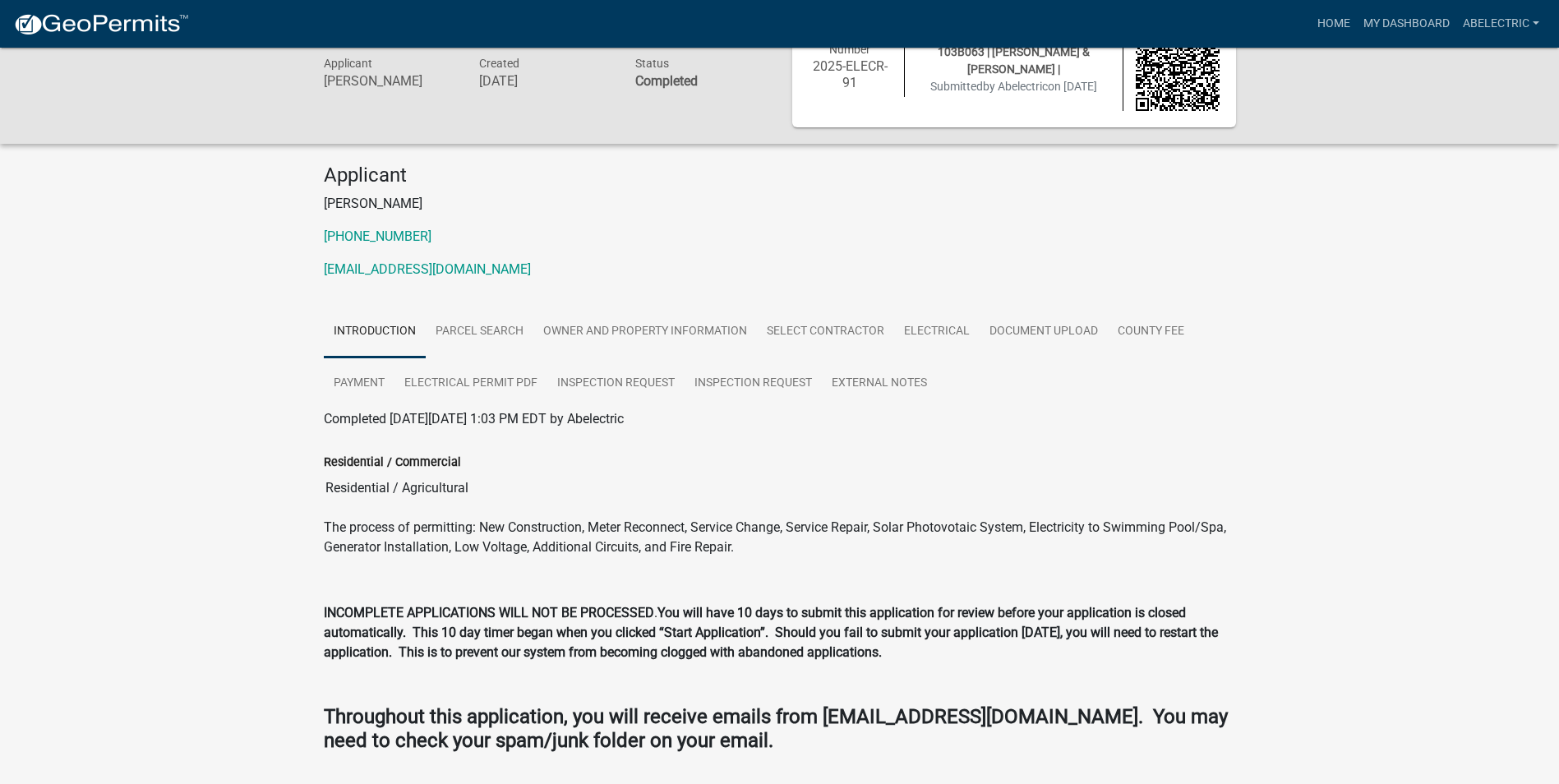
scroll to position [82, 0]
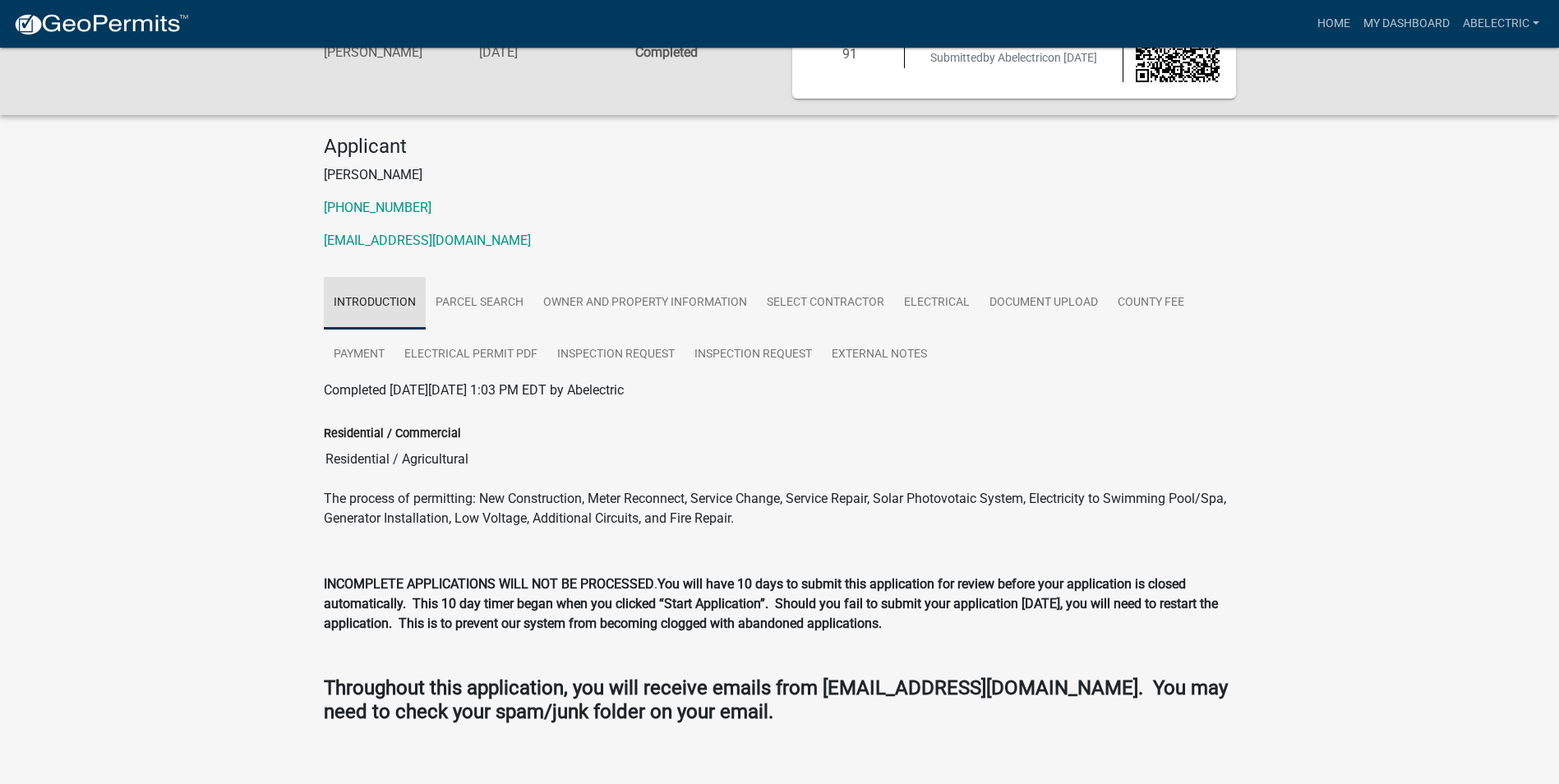
click at [400, 296] on link "Introduction" at bounding box center [375, 302] width 102 height 52
click at [468, 303] on link "Parcel search" at bounding box center [479, 302] width 107 height 52
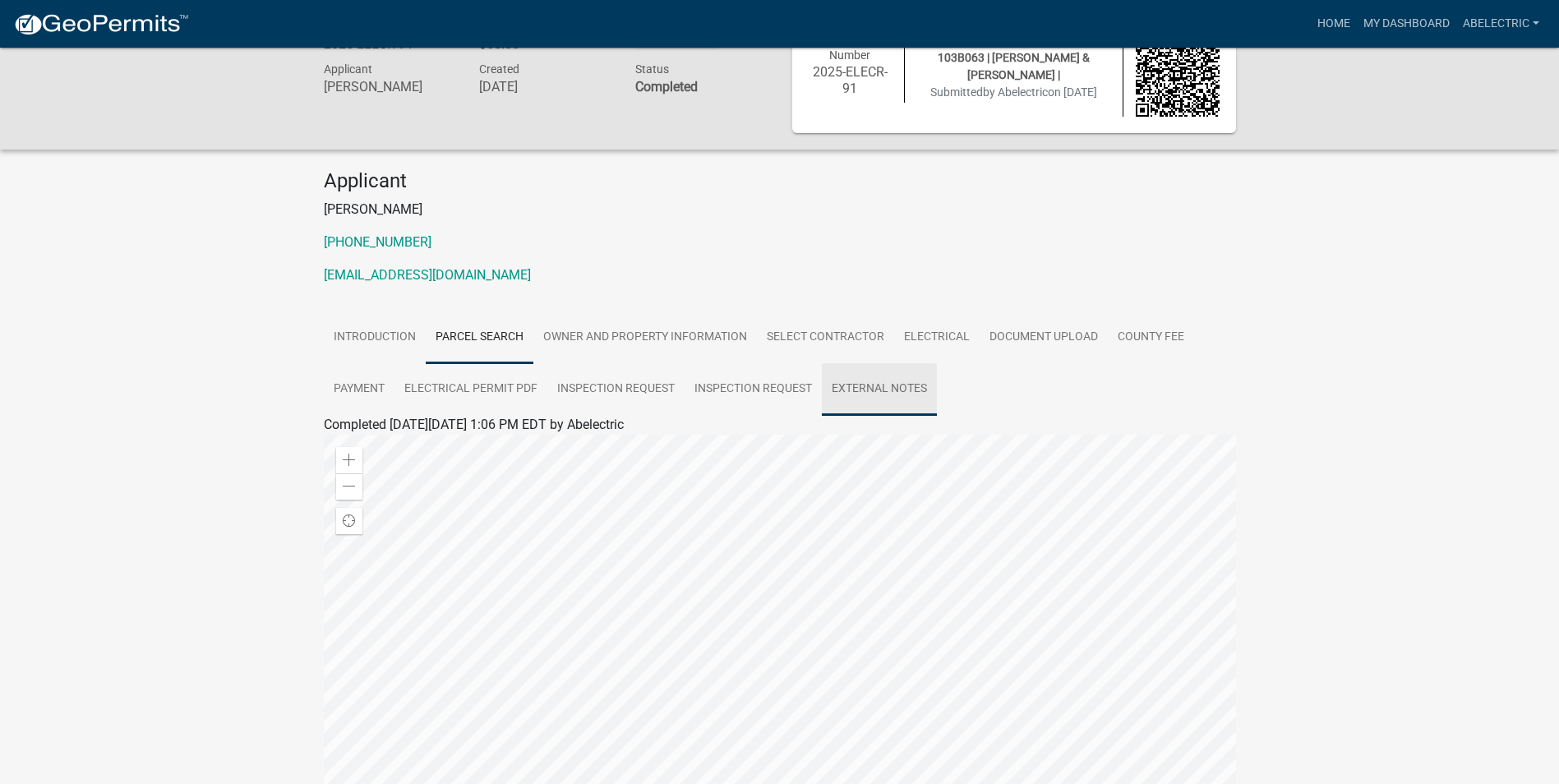
click at [910, 385] on link "External Notes" at bounding box center [880, 389] width 115 height 52
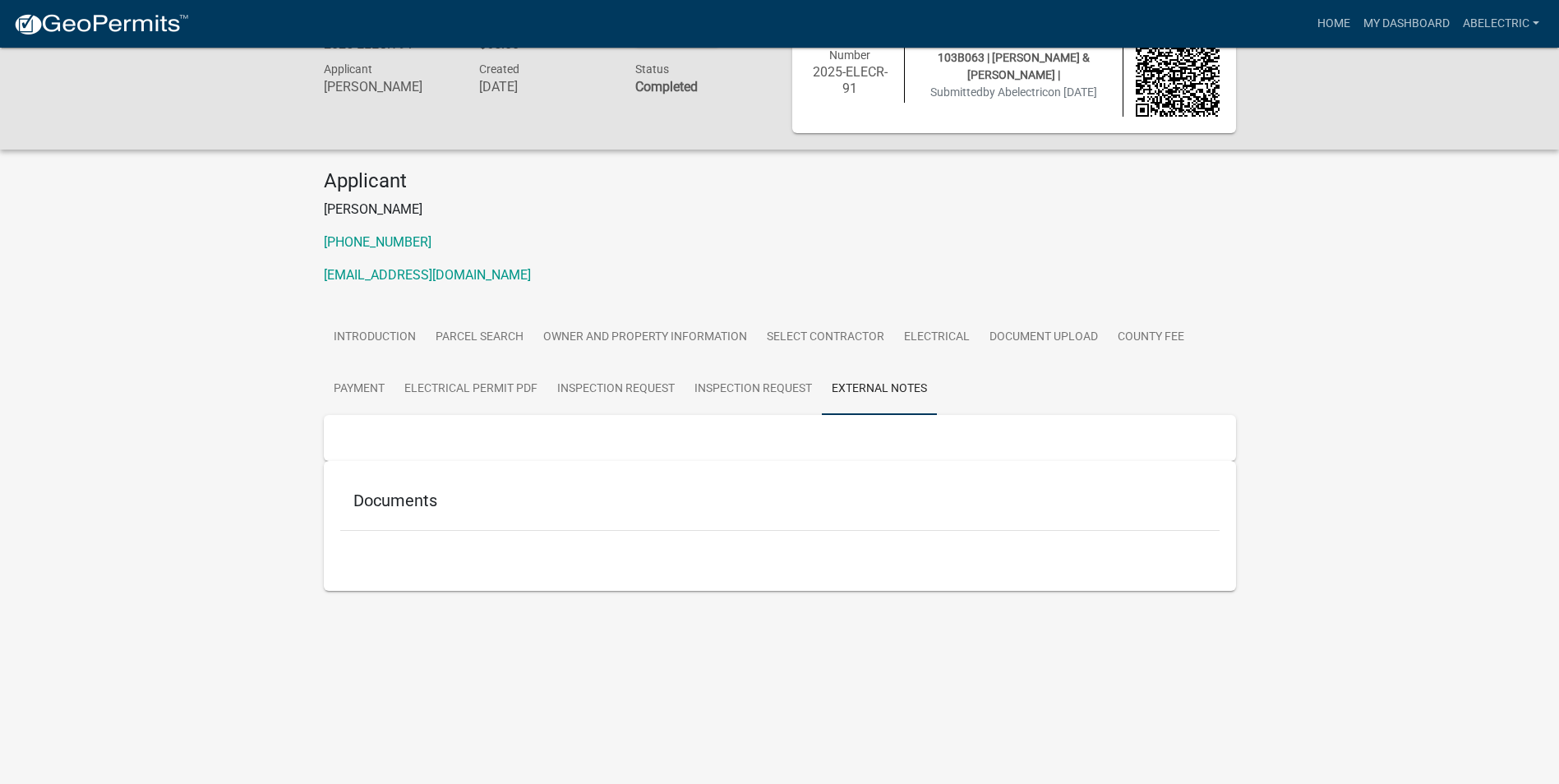
click at [415, 507] on h5 "Documents" at bounding box center [779, 500] width 853 height 20
click at [964, 391] on ul "Introduction Parcel search Owner and Property Information Select contractor Ele…" at bounding box center [780, 363] width 912 height 104
click at [737, 398] on link "Inspection Request" at bounding box center [753, 389] width 137 height 52
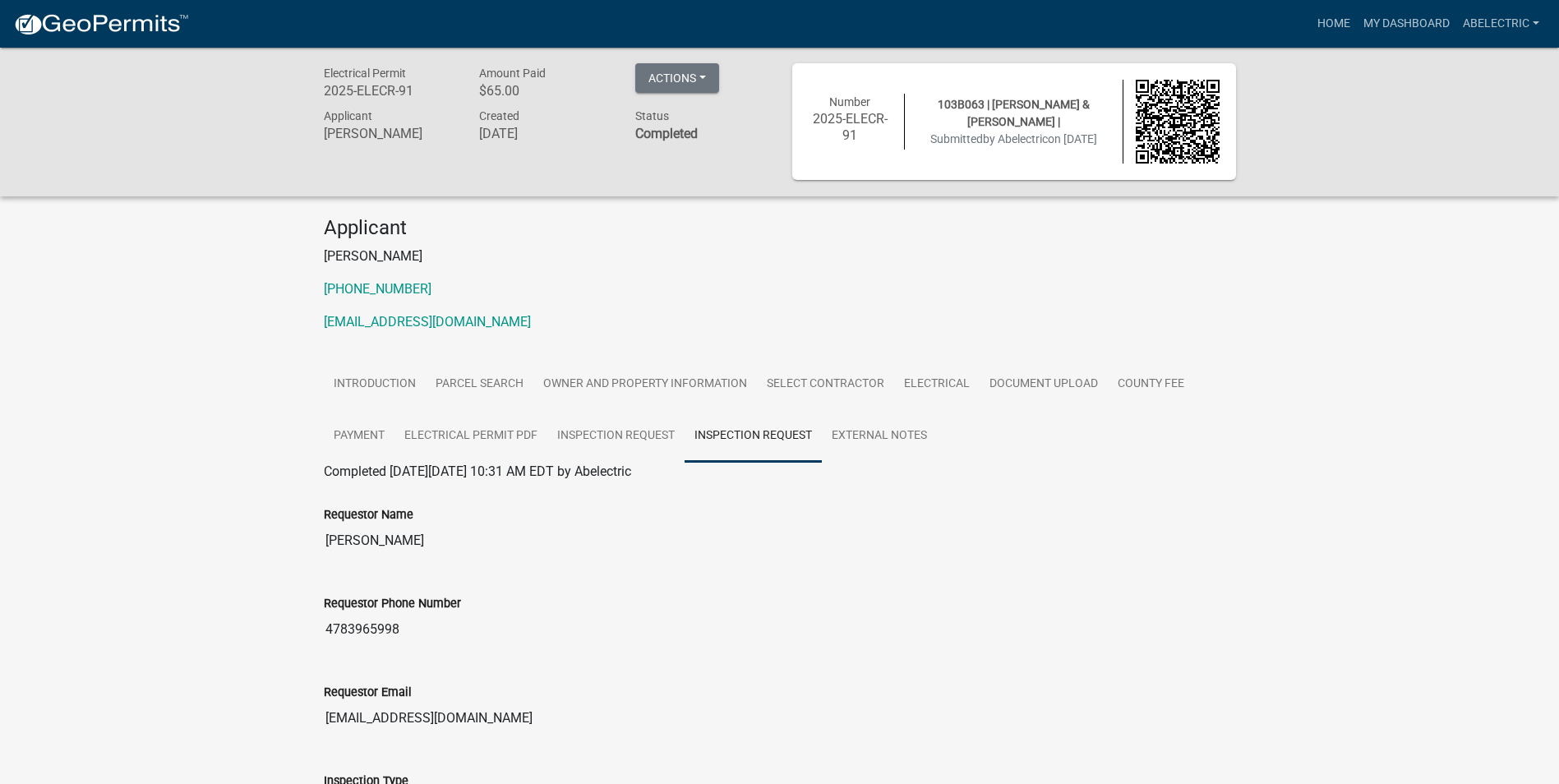
scroll to position [0, 0]
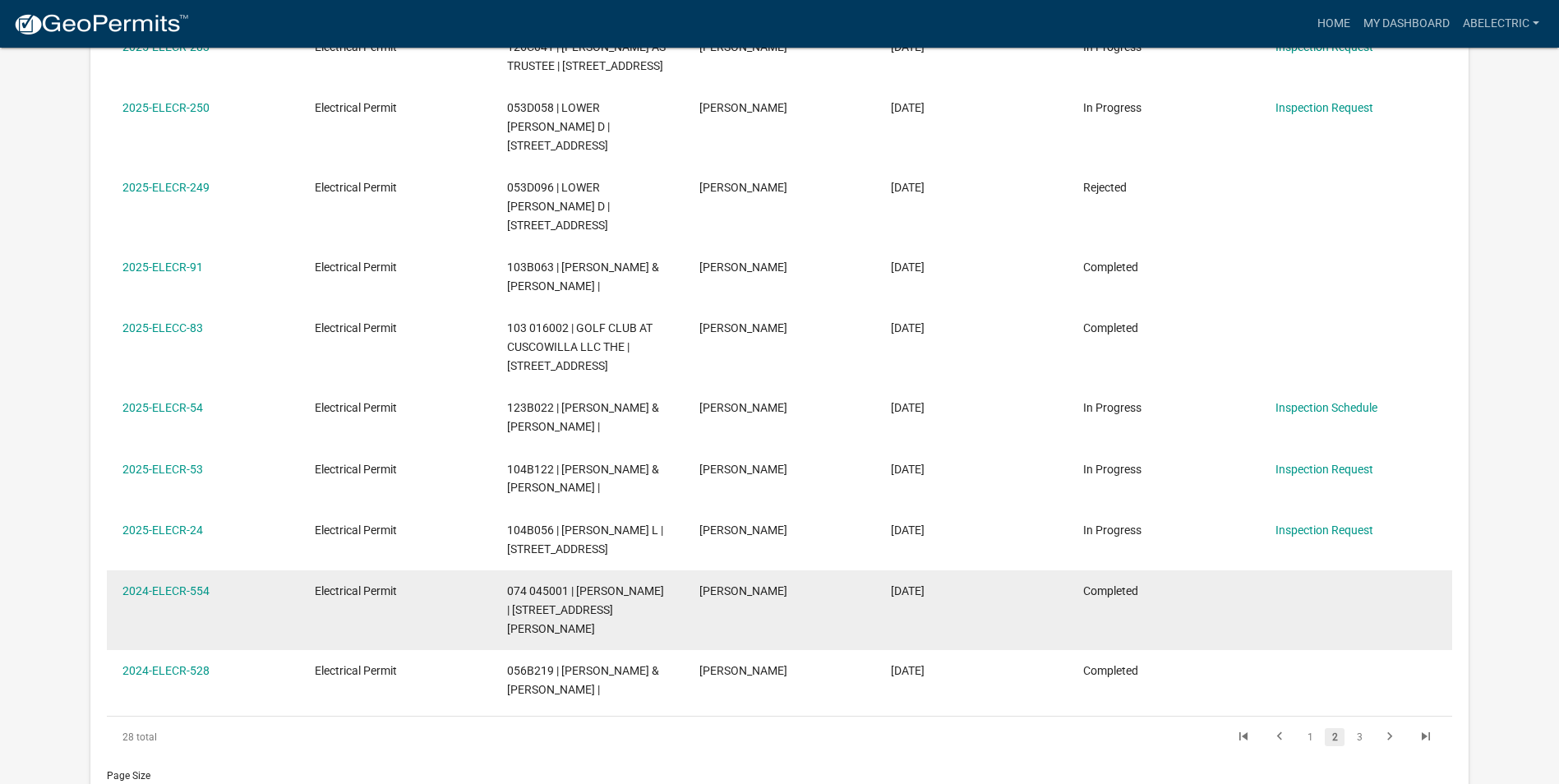
scroll to position [657, 0]
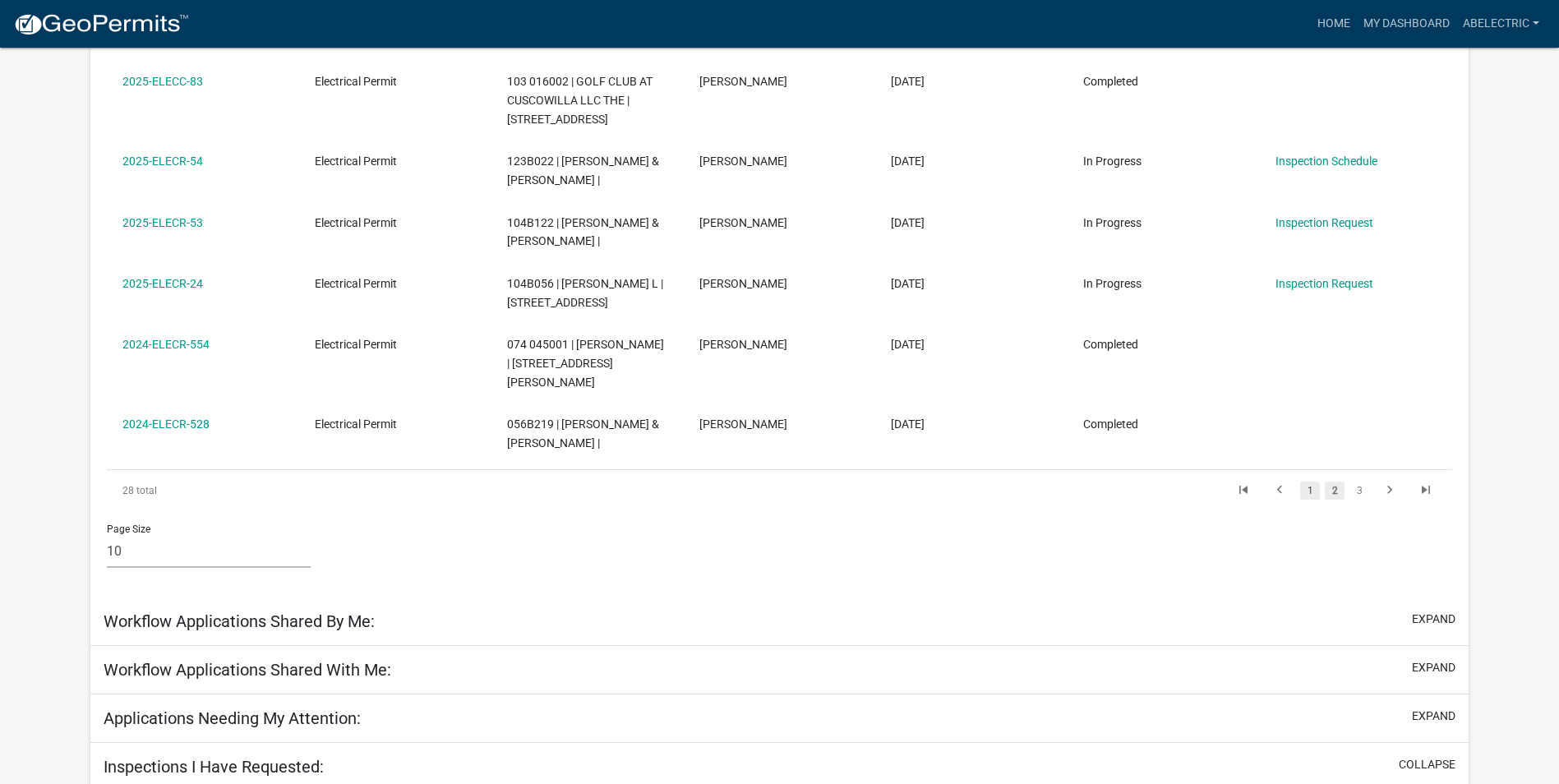
click at [1308, 482] on link "1" at bounding box center [1309, 490] width 20 height 18
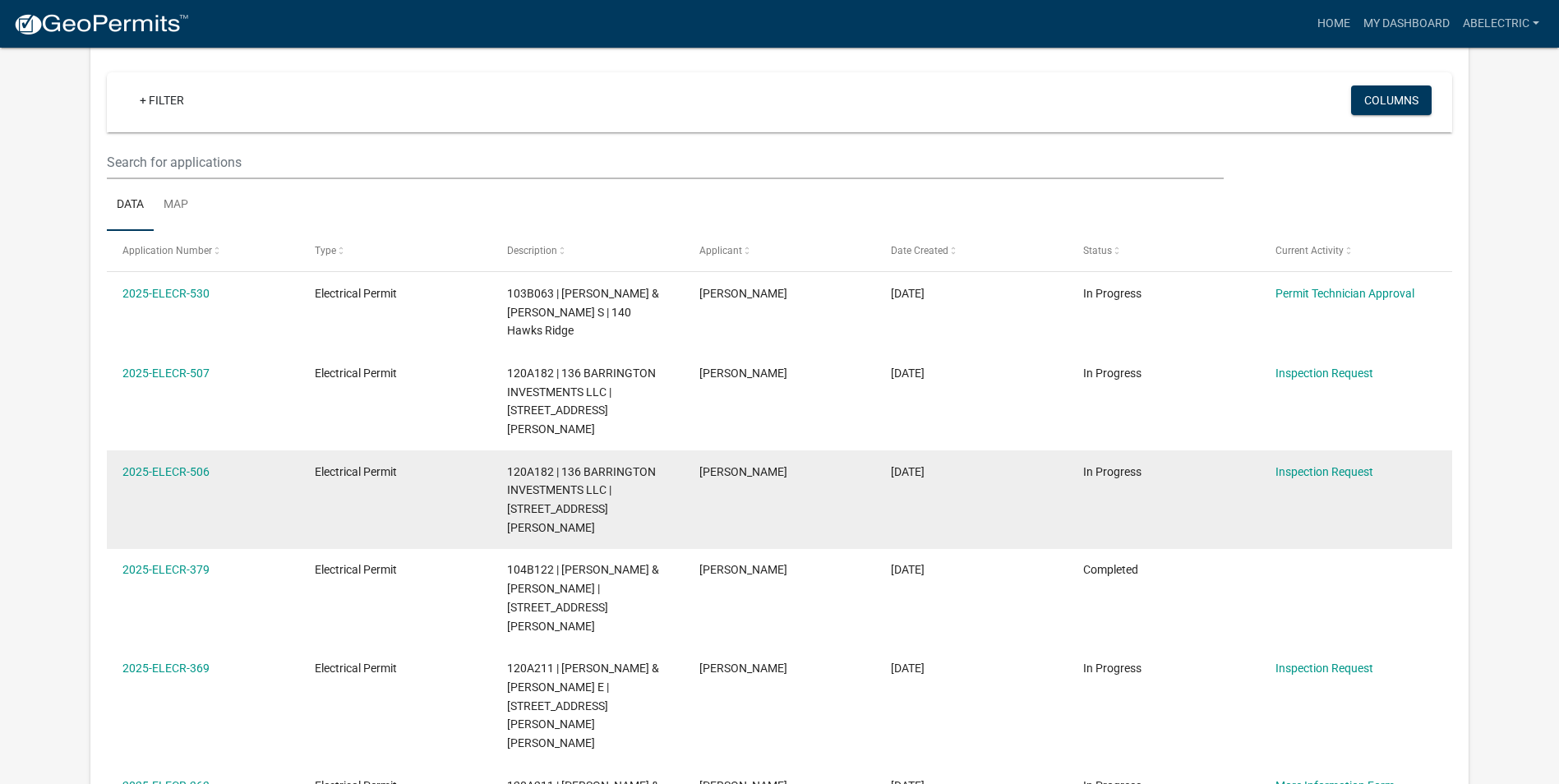
scroll to position [136, 0]
click at [155, 465] on link "2025-ELECR-506" at bounding box center [166, 471] width 87 height 13
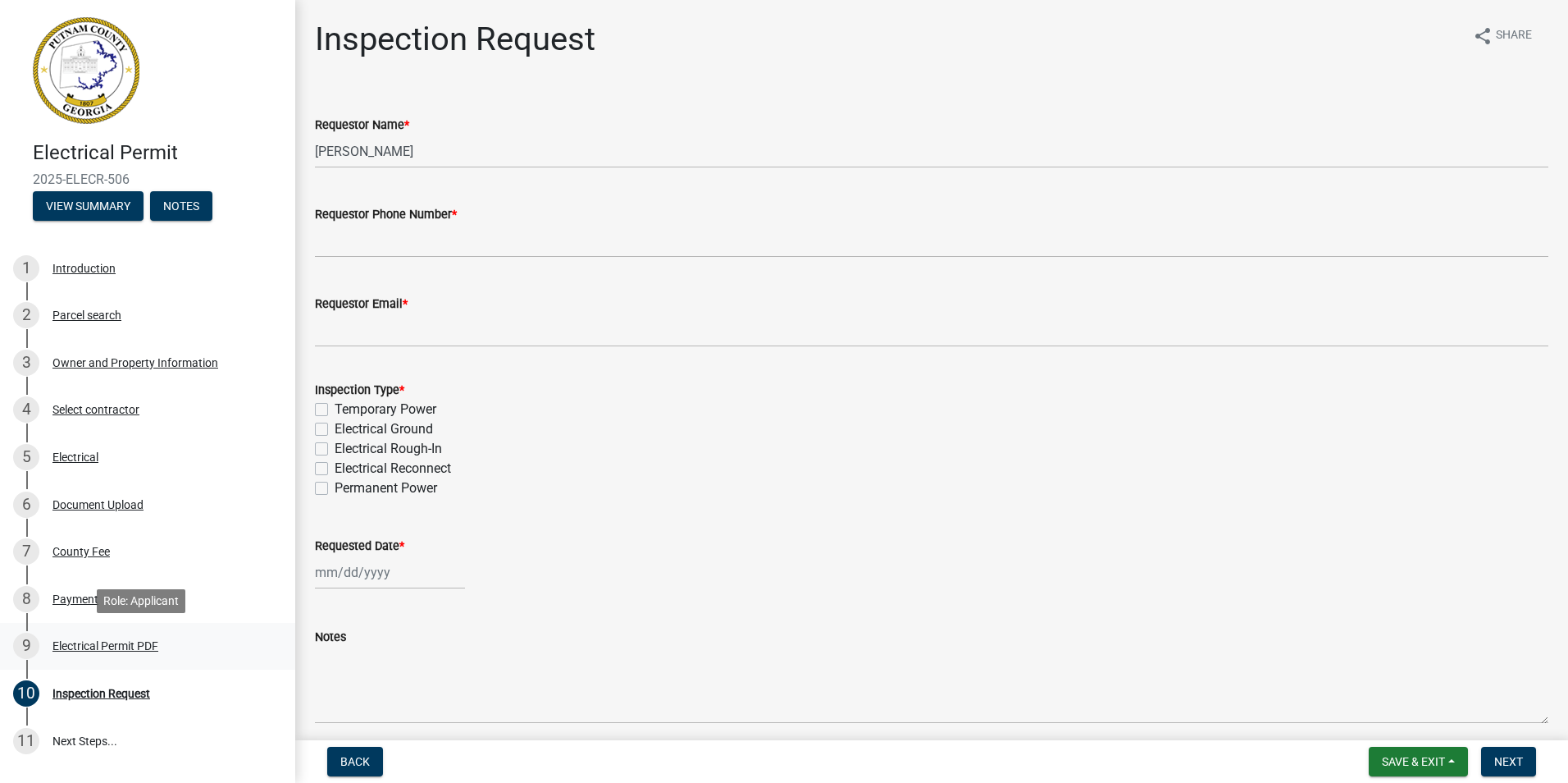
click at [121, 641] on div "Electrical Permit PDF" at bounding box center [105, 645] width 105 height 11
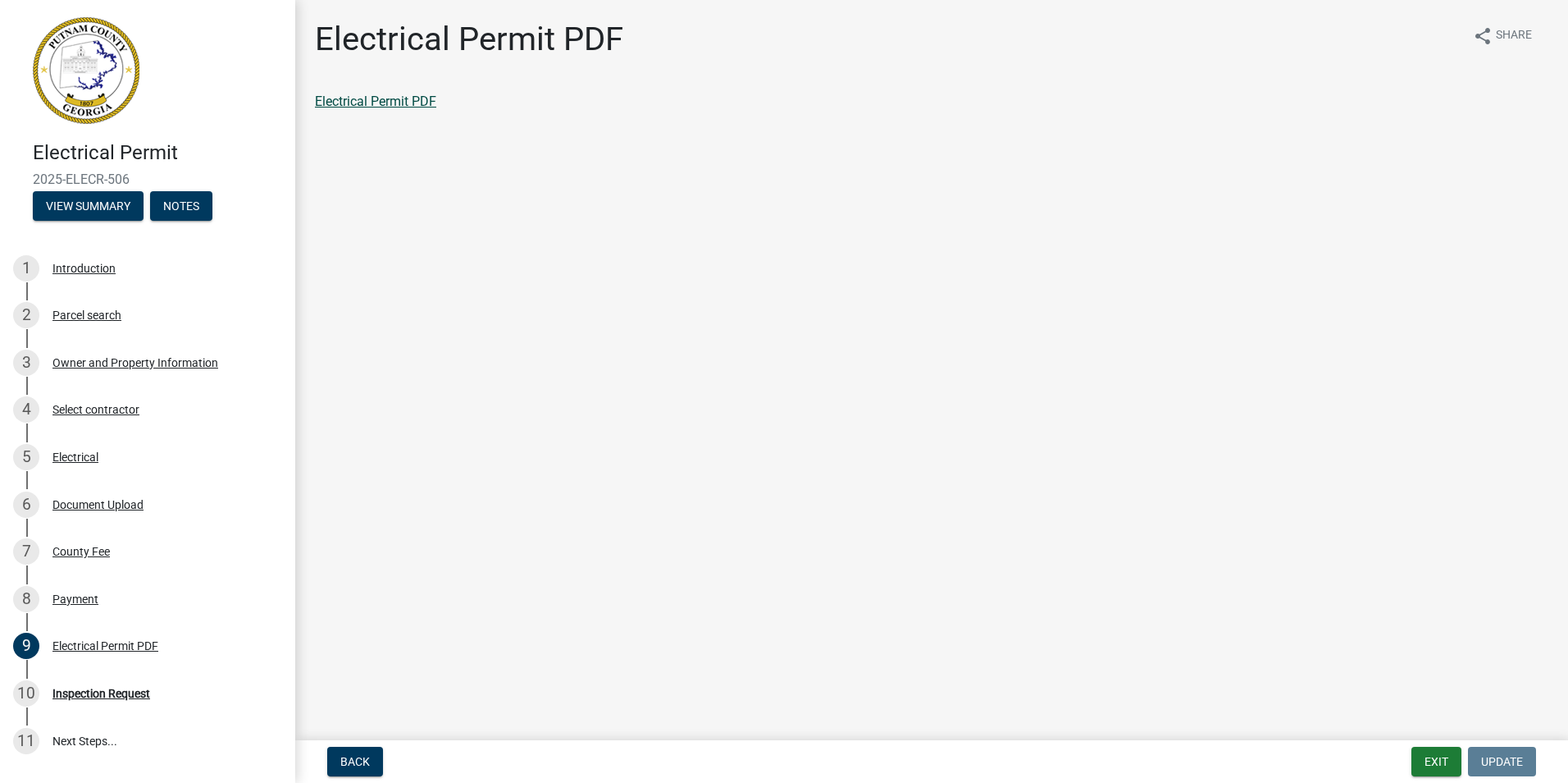
click at [373, 99] on link "Electrical Permit PDF" at bounding box center [375, 101] width 122 height 15
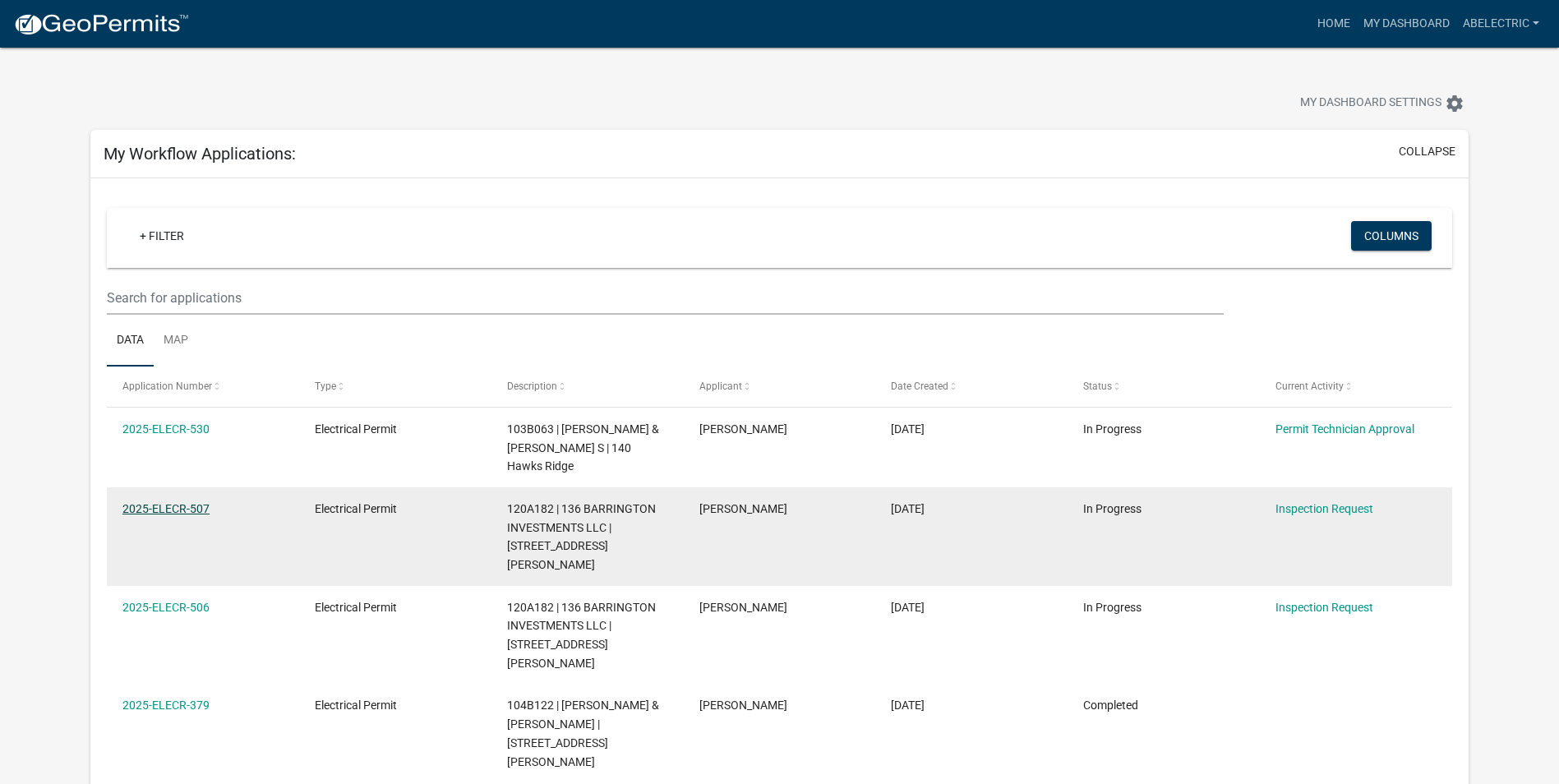
click at [192, 502] on link "2025-ELECR-507" at bounding box center [166, 508] width 87 height 13
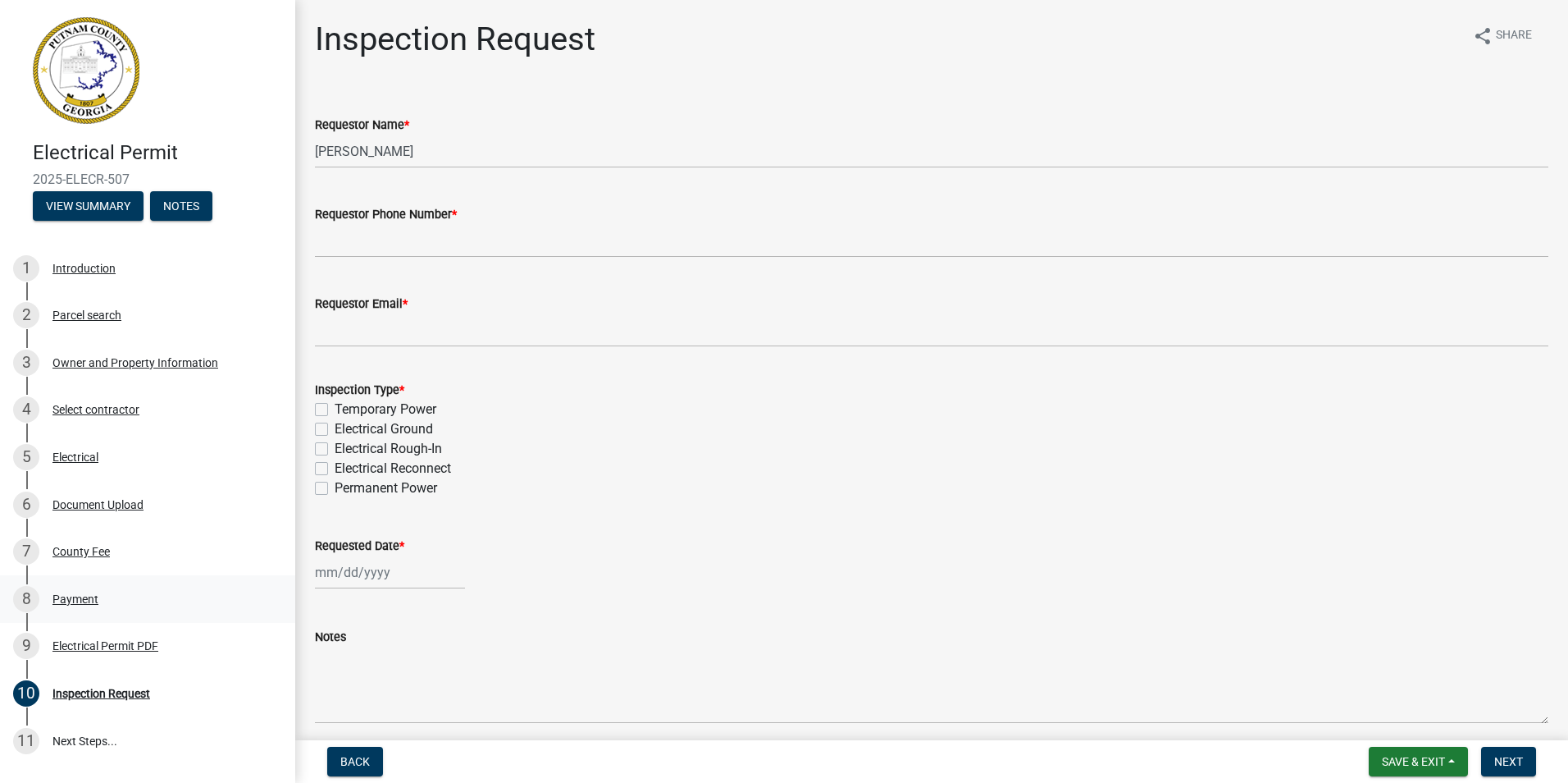
click at [80, 595] on div "Payment" at bounding box center [75, 599] width 46 height 11
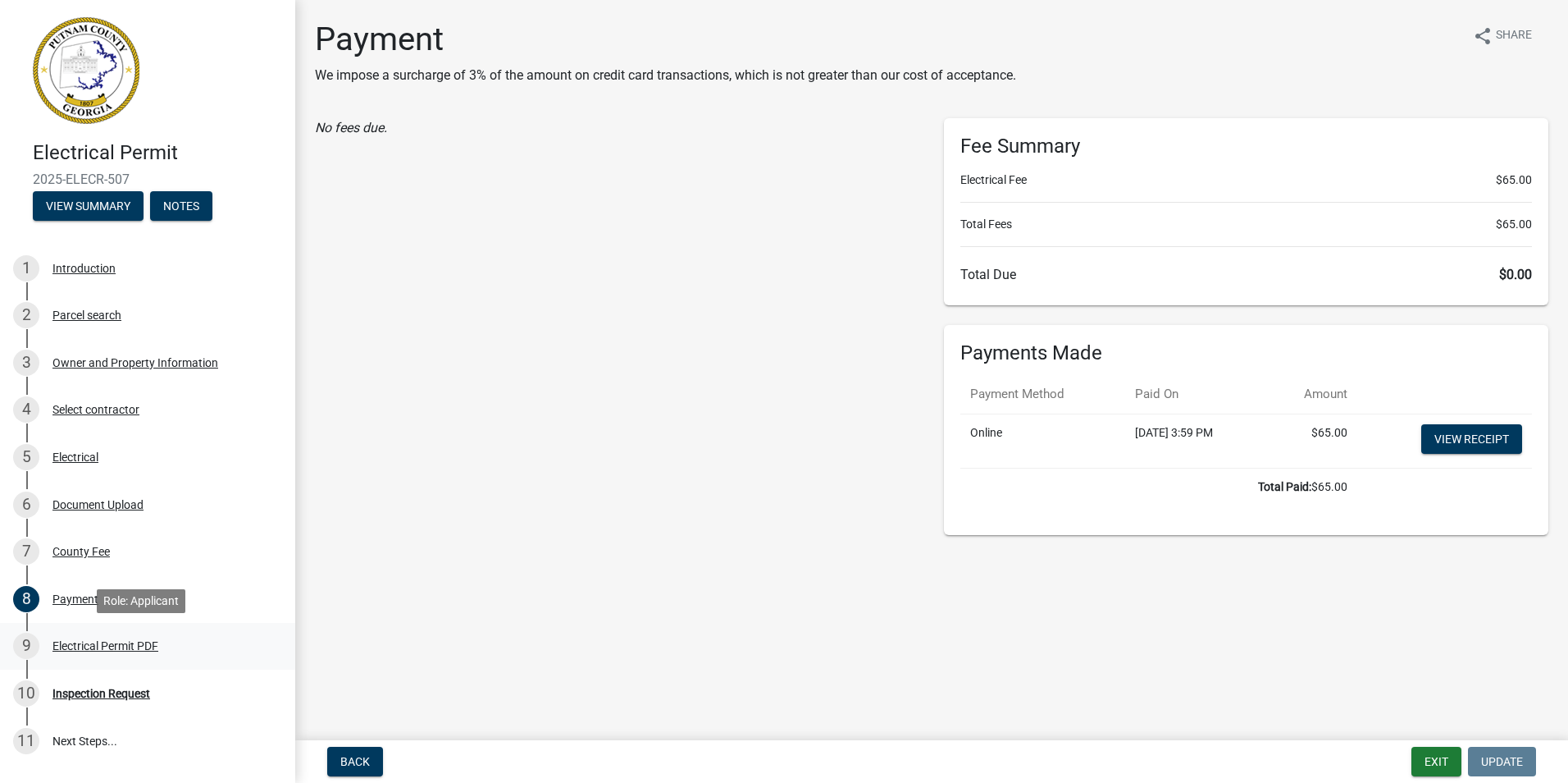
click at [110, 647] on div "Electrical Permit PDF" at bounding box center [105, 645] width 105 height 11
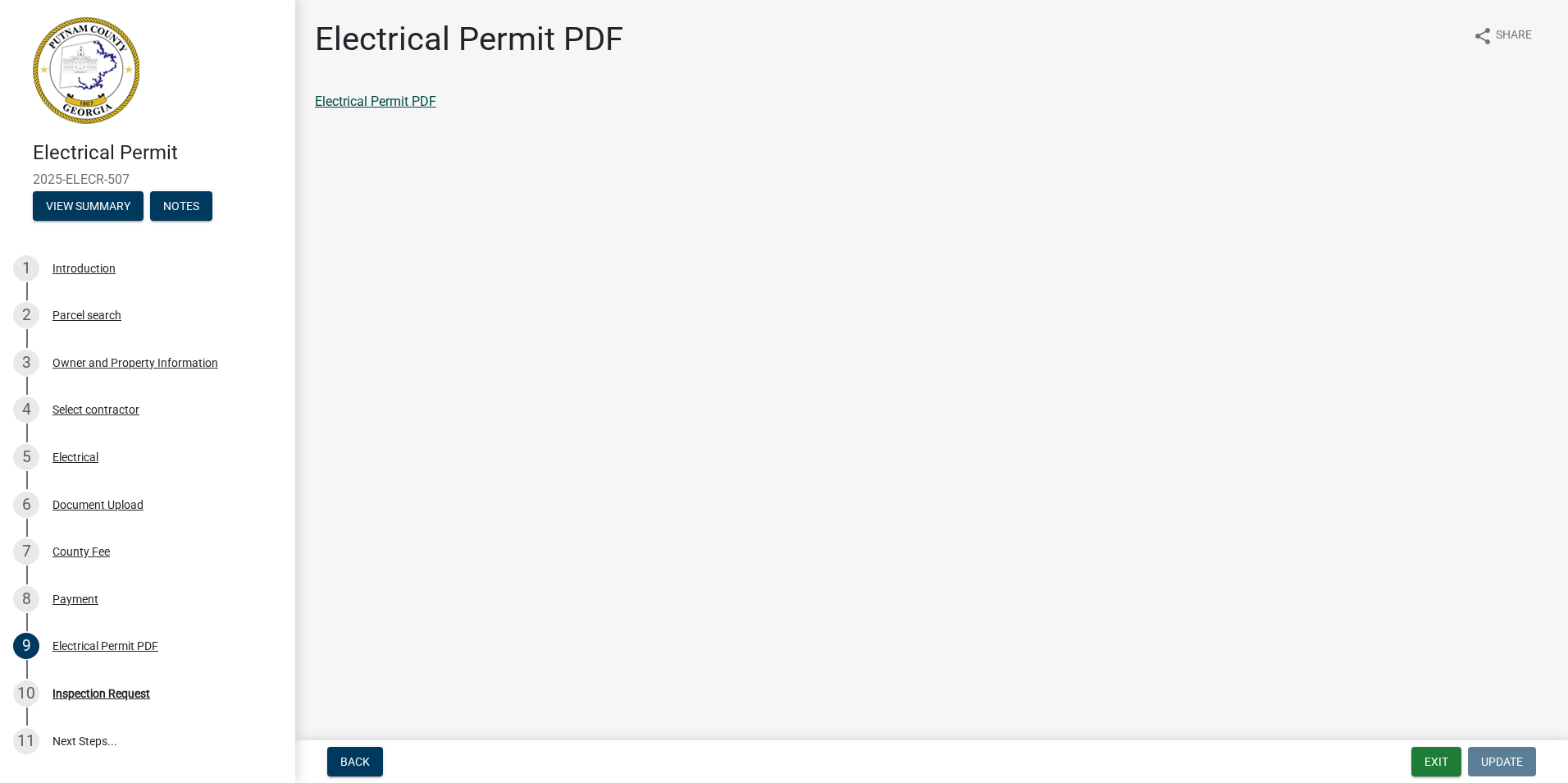
click at [369, 105] on link "Electrical Permit PDF" at bounding box center [375, 101] width 122 height 15
click at [68, 458] on div "Electrical" at bounding box center [75, 456] width 46 height 11
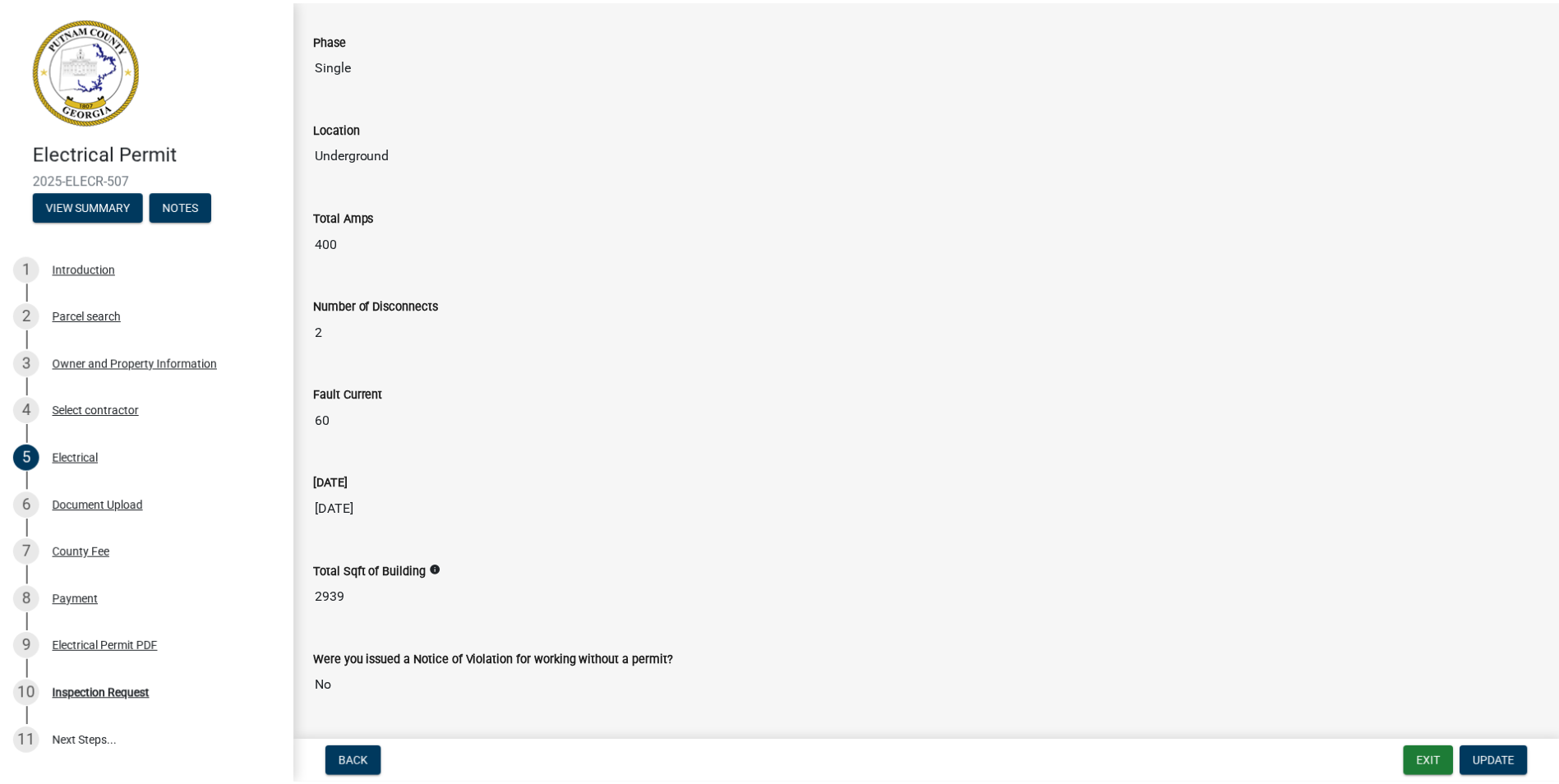
scroll to position [786, 0]
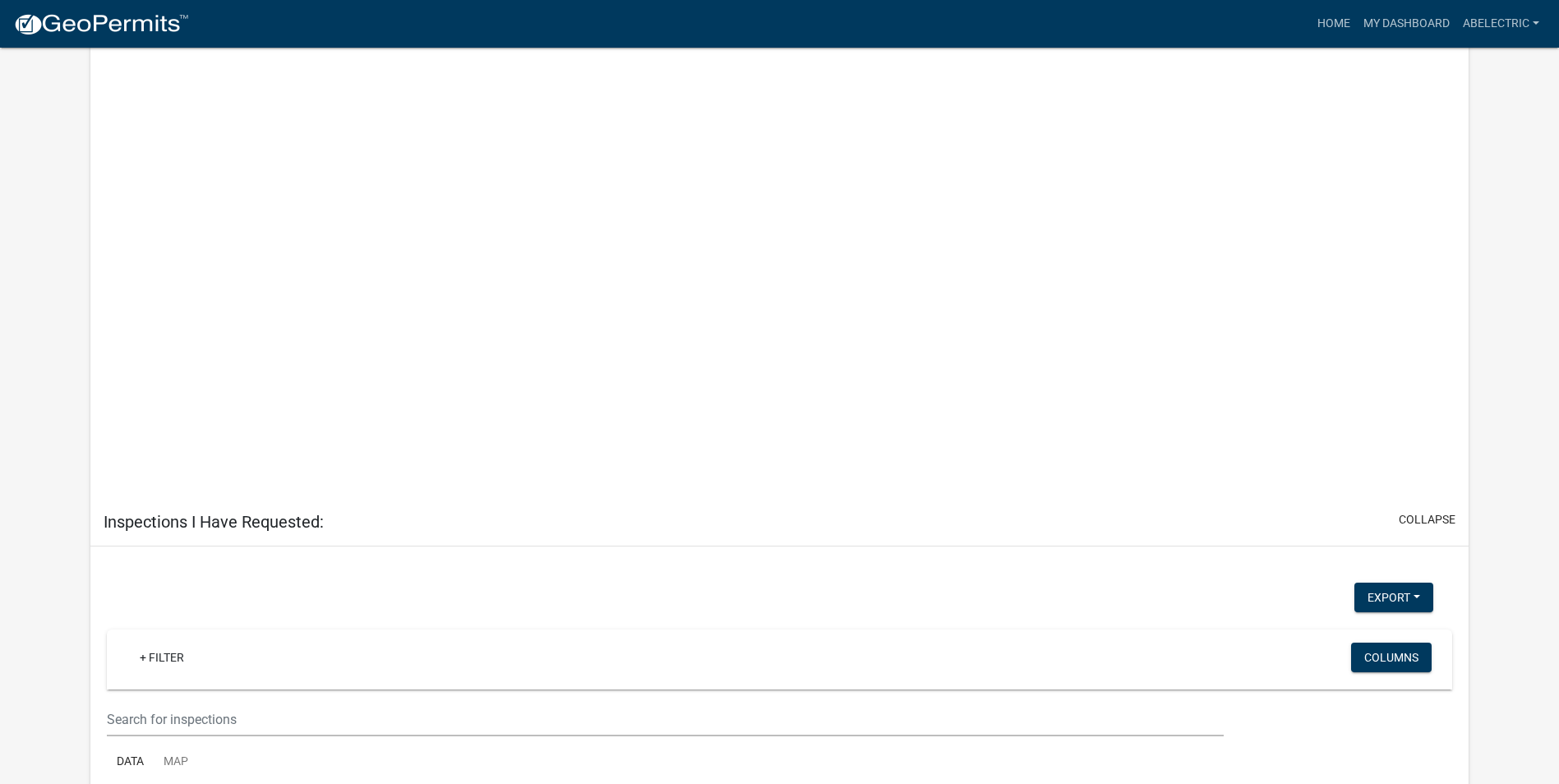
scroll to position [2829, 0]
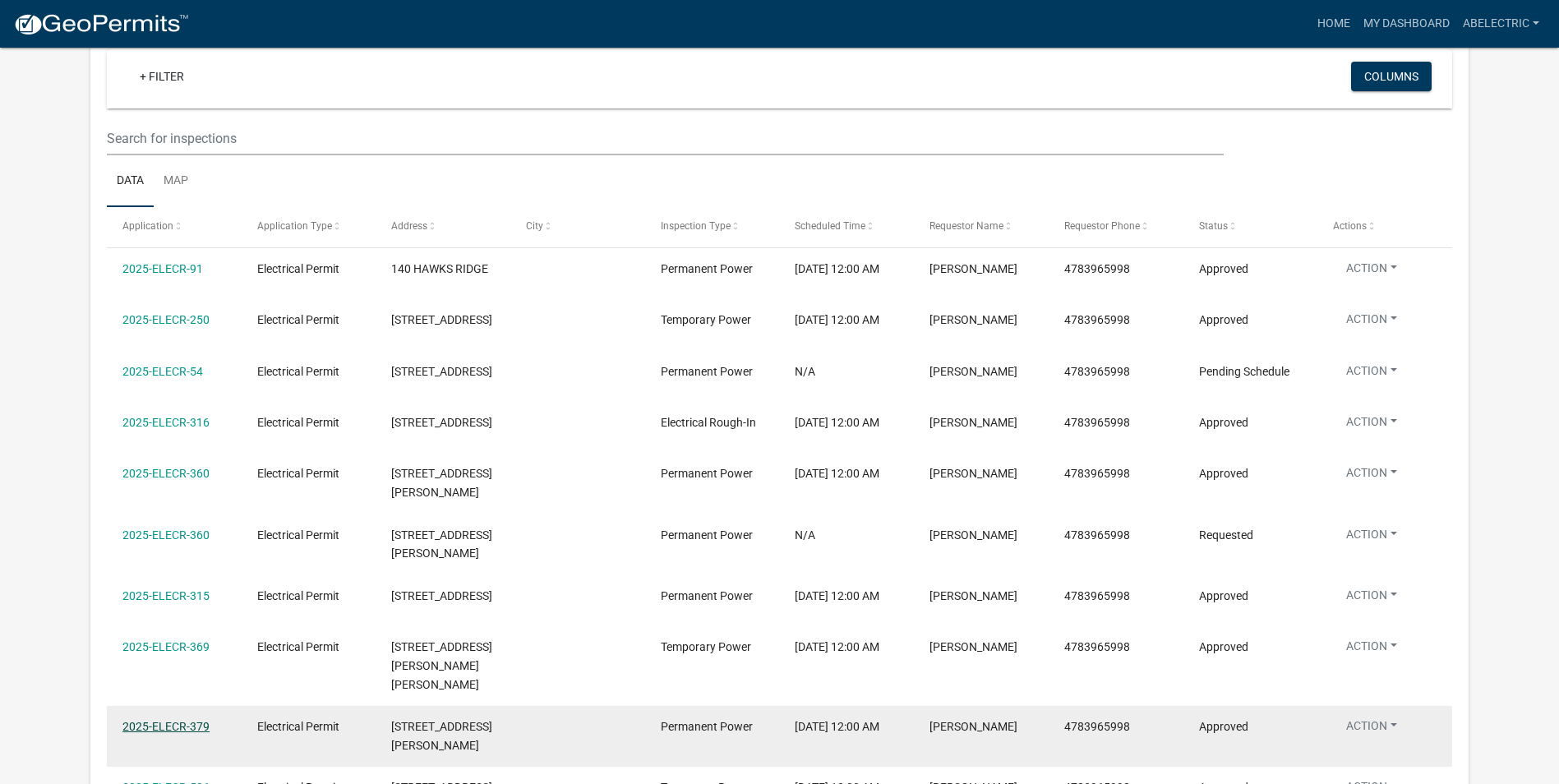
click at [170, 720] on link "2025-ELECR-379" at bounding box center [166, 726] width 87 height 13
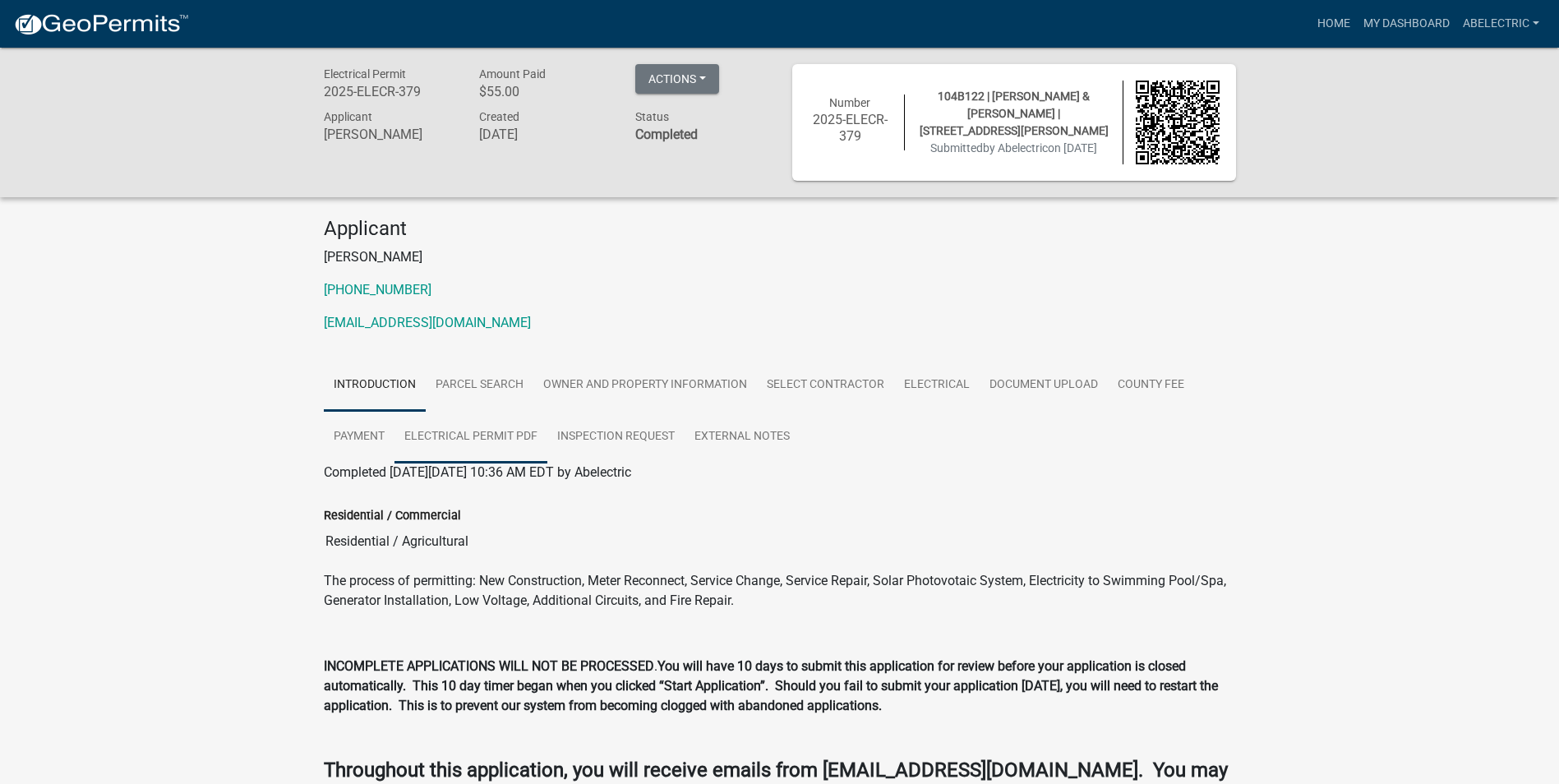
click at [515, 440] on link "Electrical Permit PDF" at bounding box center [471, 436] width 153 height 52
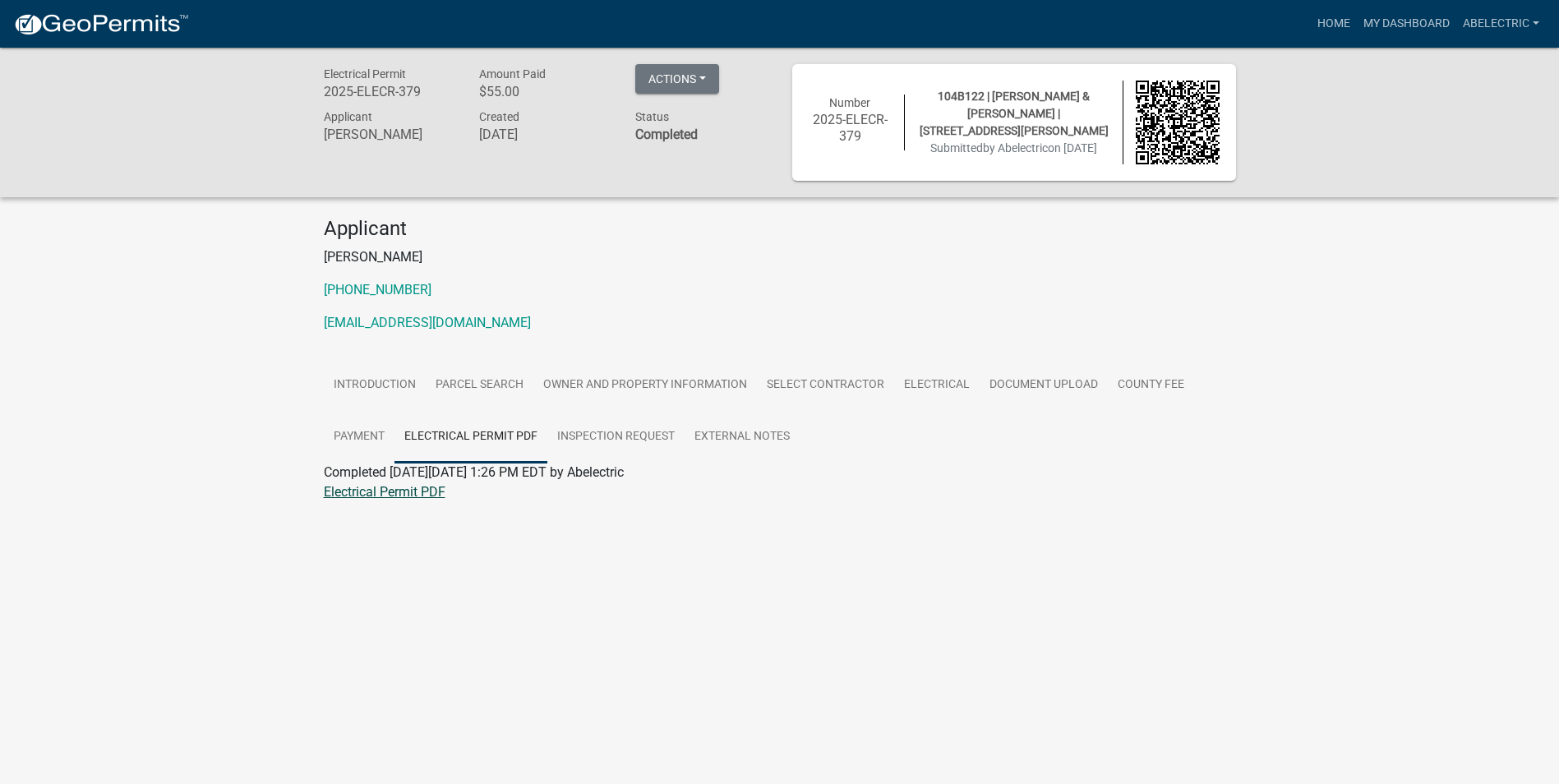
click at [435, 497] on link "Electrical Permit PDF" at bounding box center [385, 491] width 122 height 15
click at [462, 432] on link "Electrical Permit PDF" at bounding box center [471, 436] width 153 height 52
click at [425, 491] on link "Electrical Permit PDF" at bounding box center [385, 491] width 122 height 15
click at [381, 435] on link "Payment" at bounding box center [359, 436] width 70 height 52
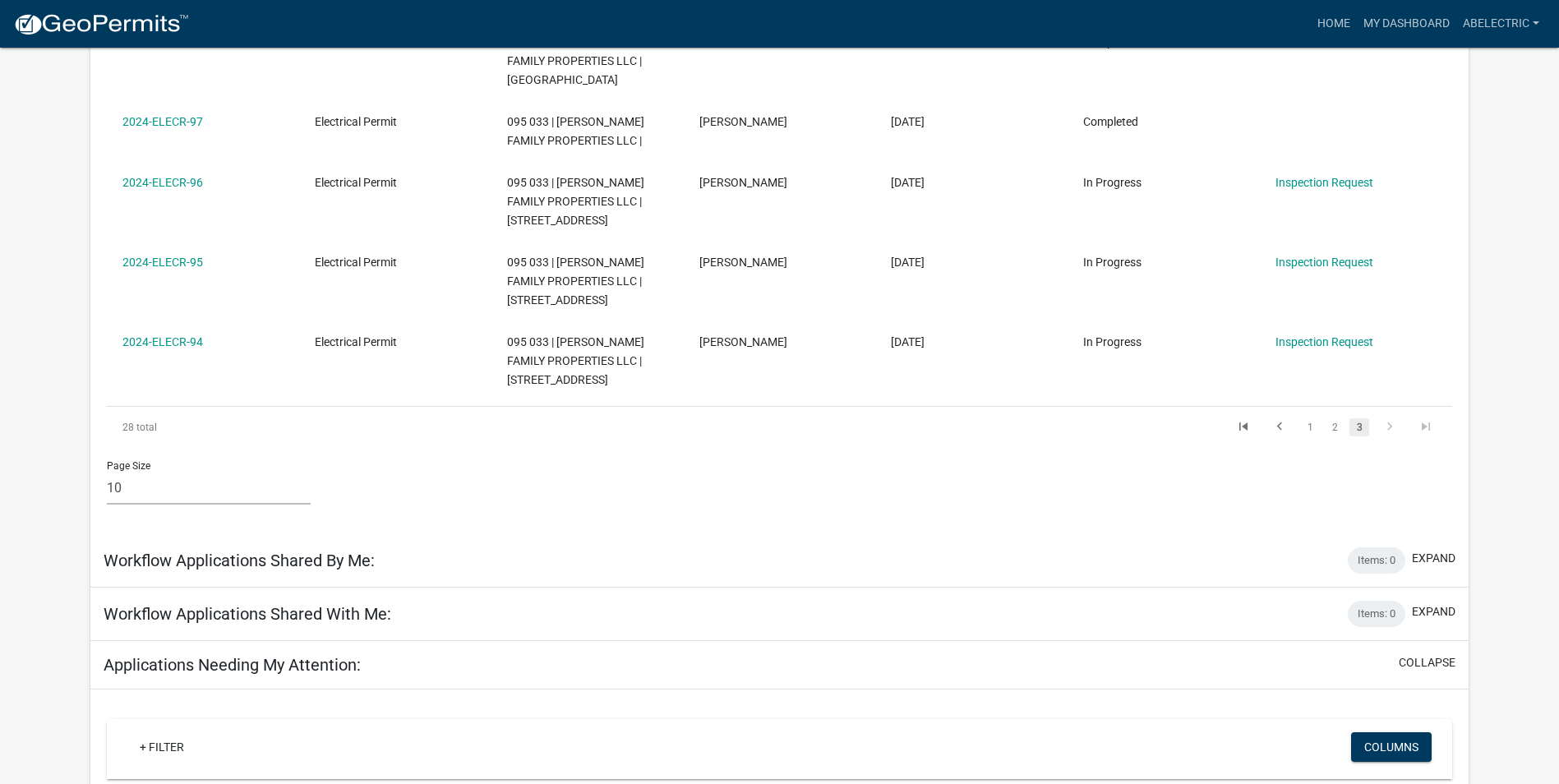
scroll to position [657, 0]
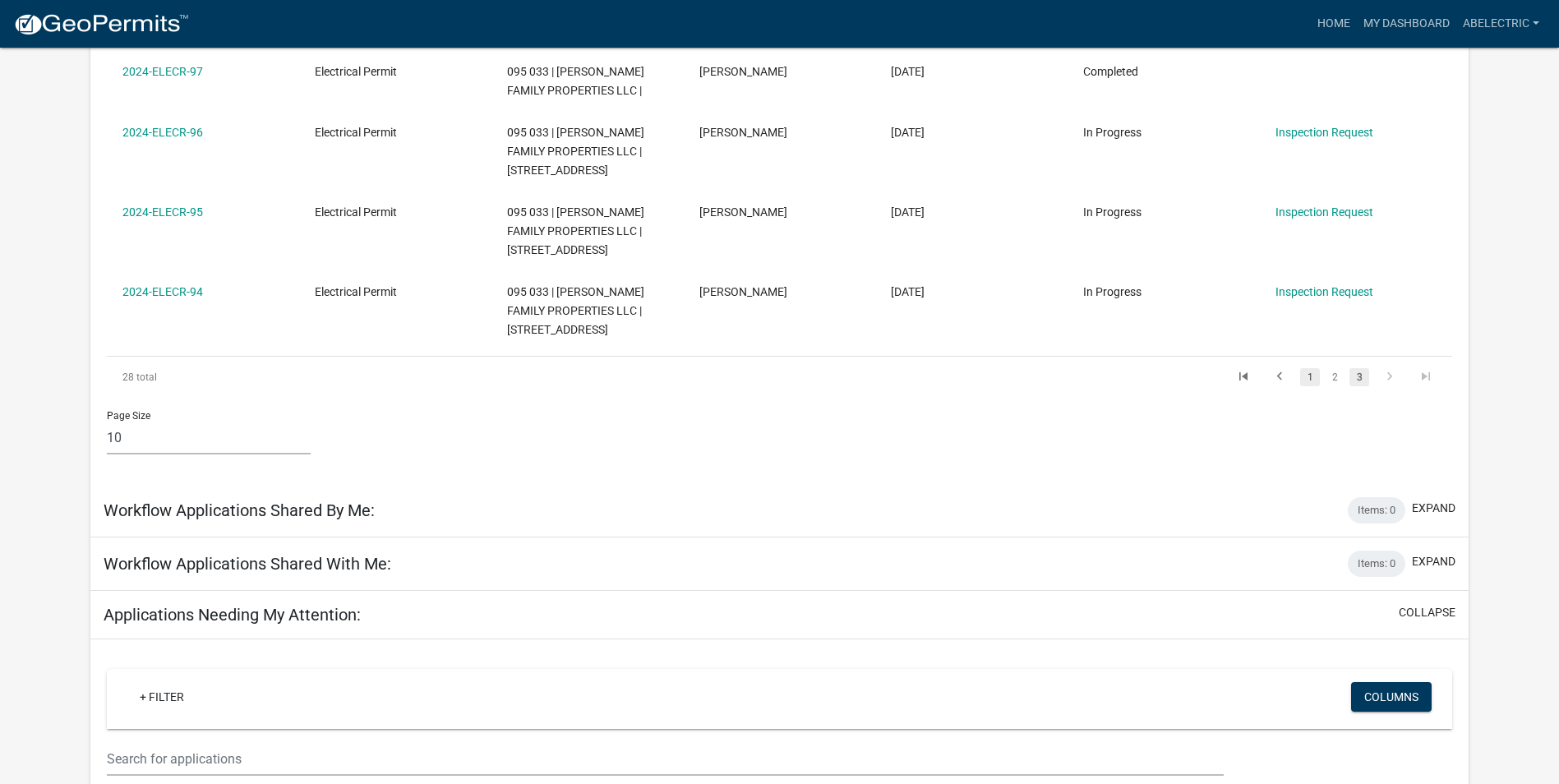
click at [1305, 368] on link "1" at bounding box center [1309, 377] width 20 height 18
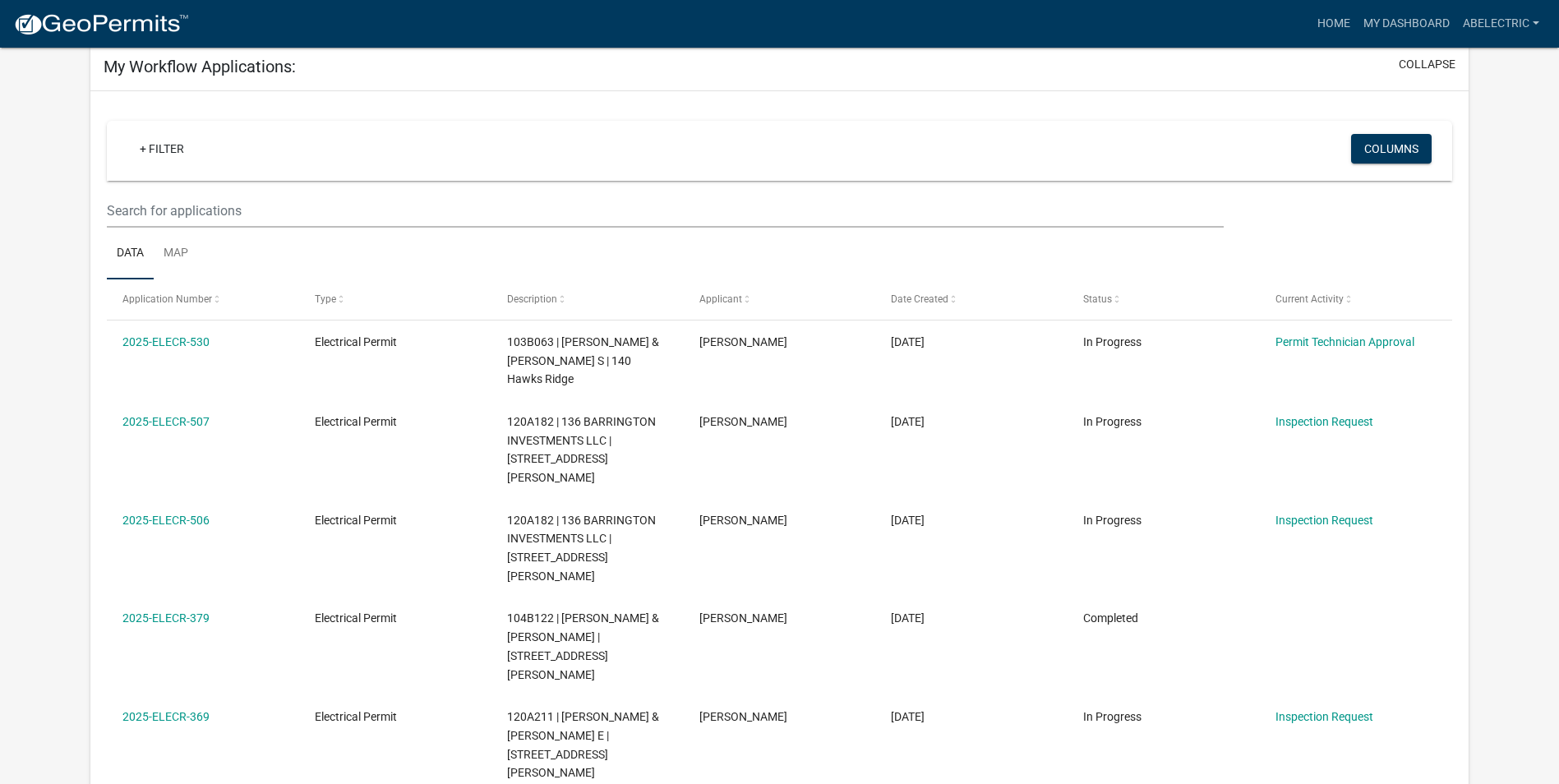
scroll to position [82, 0]
